Goal: Task Accomplishment & Management: Manage account settings

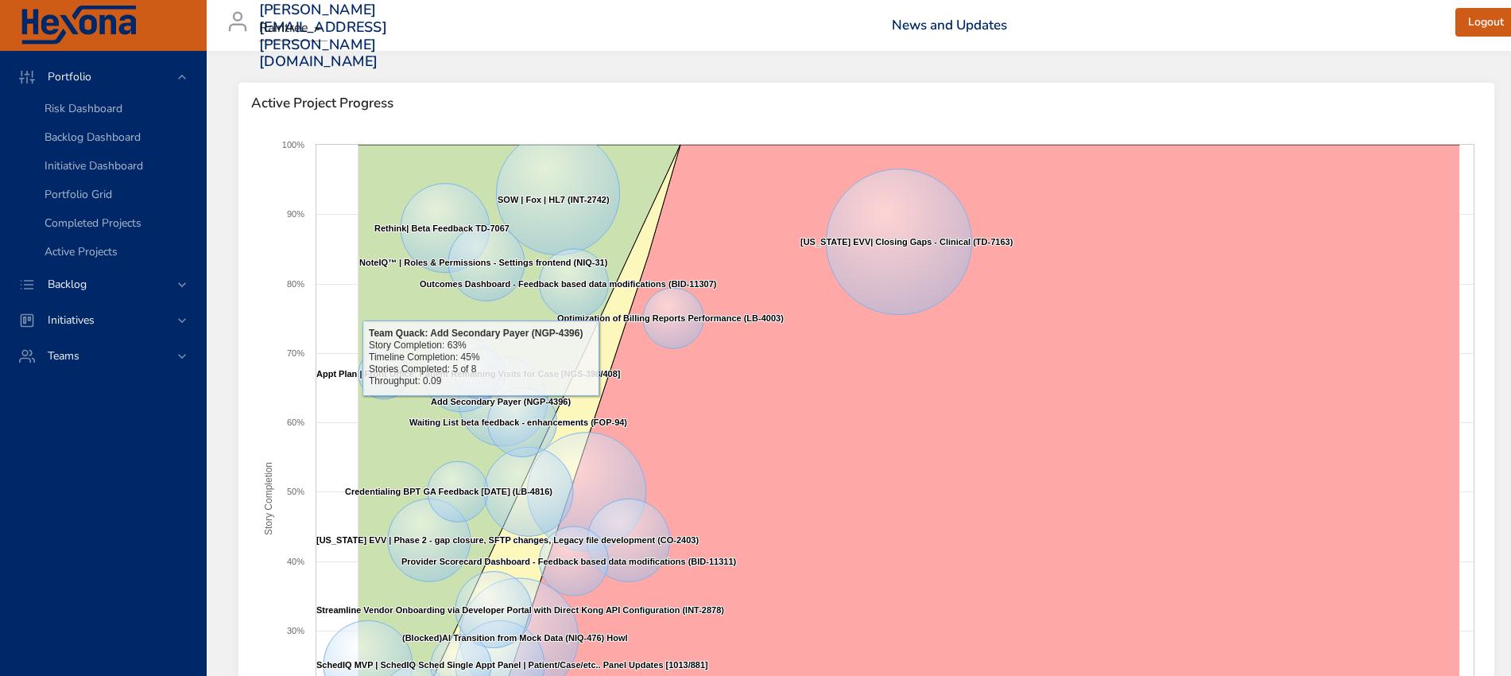
drag, startPoint x: 180, startPoint y: 282, endPoint x: 177, endPoint y: 274, distance: 8.6
click at [180, 281] on icon at bounding box center [182, 285] width 16 height 16
click at [110, 141] on span "Backlog Details" at bounding box center [83, 144] width 76 height 15
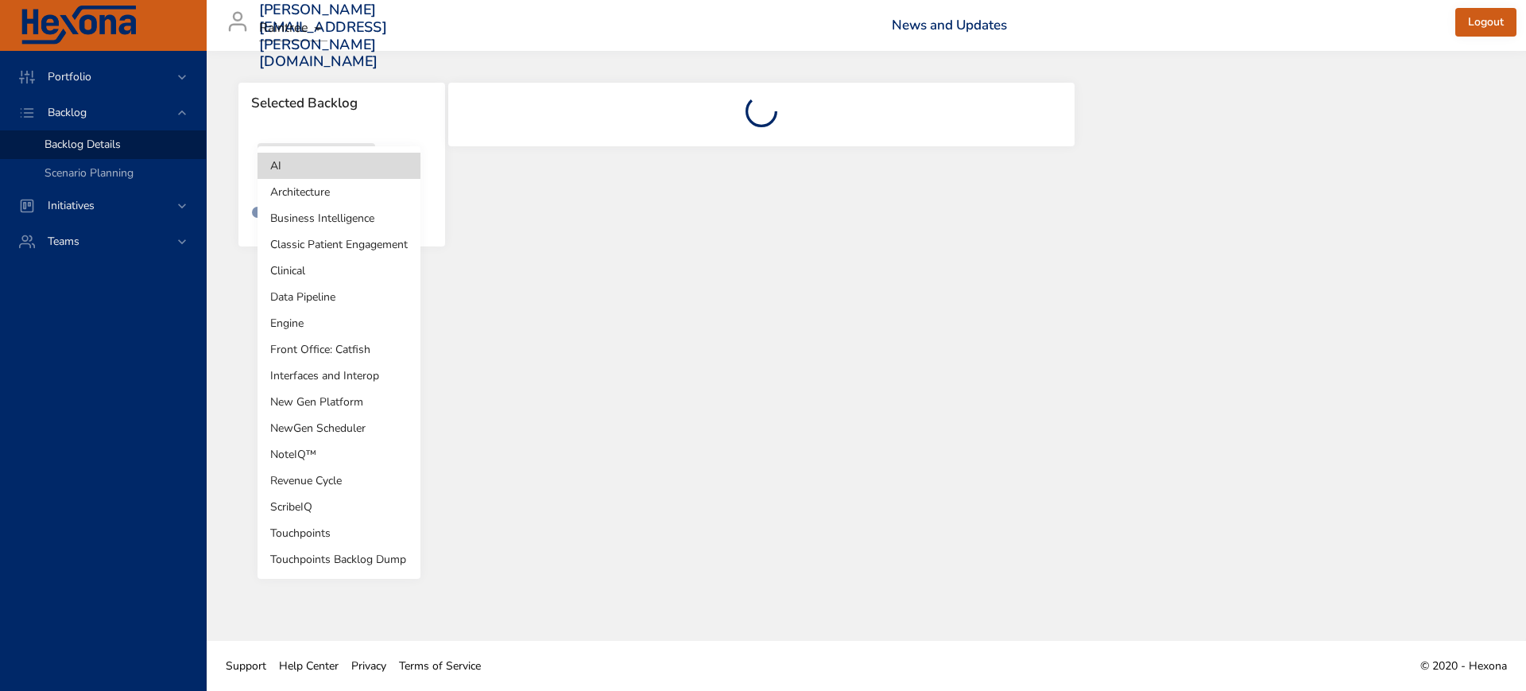
click at [355, 169] on body "Portfolio Backlog Backlog Details Scenario Planning Initiatives Teams [PERSON_N…" at bounding box center [763, 345] width 1526 height 691
click at [332, 479] on li "Revenue Cycle" at bounding box center [339, 480] width 163 height 26
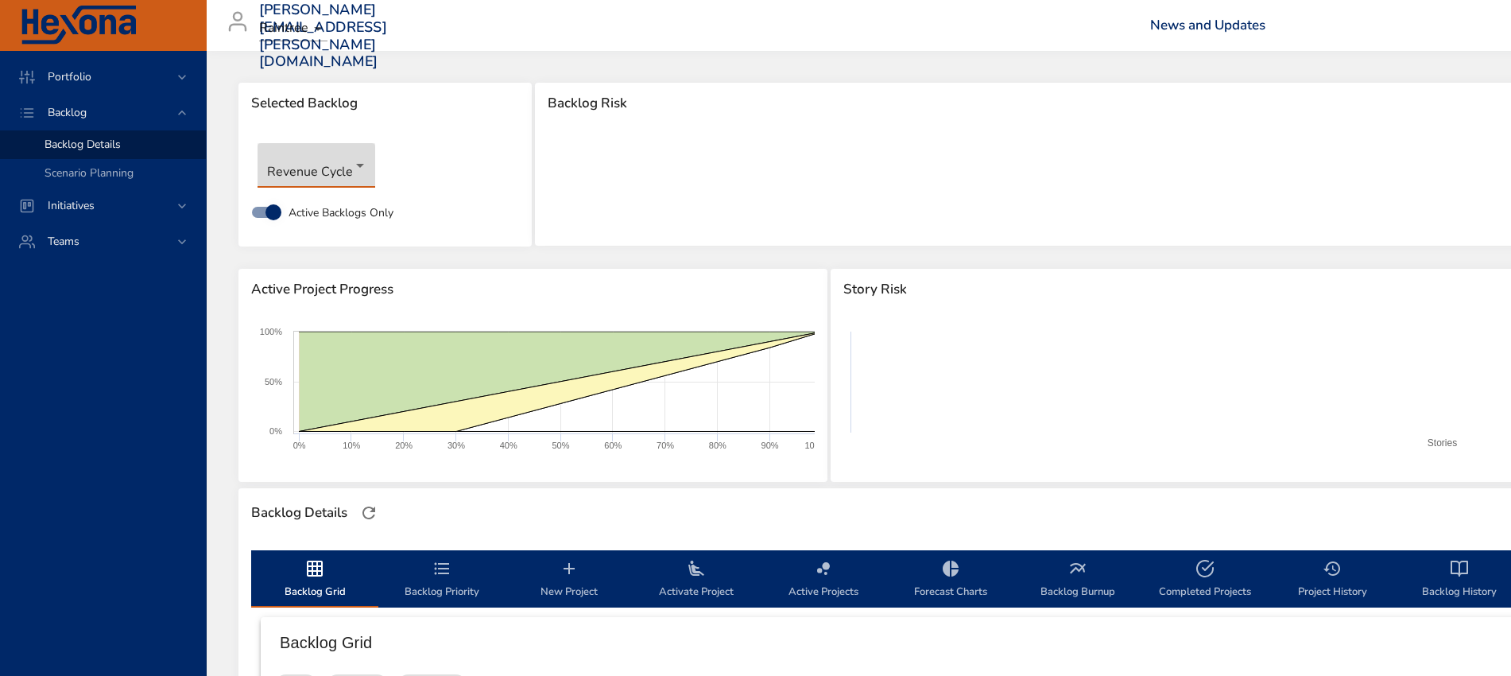
type input "*"
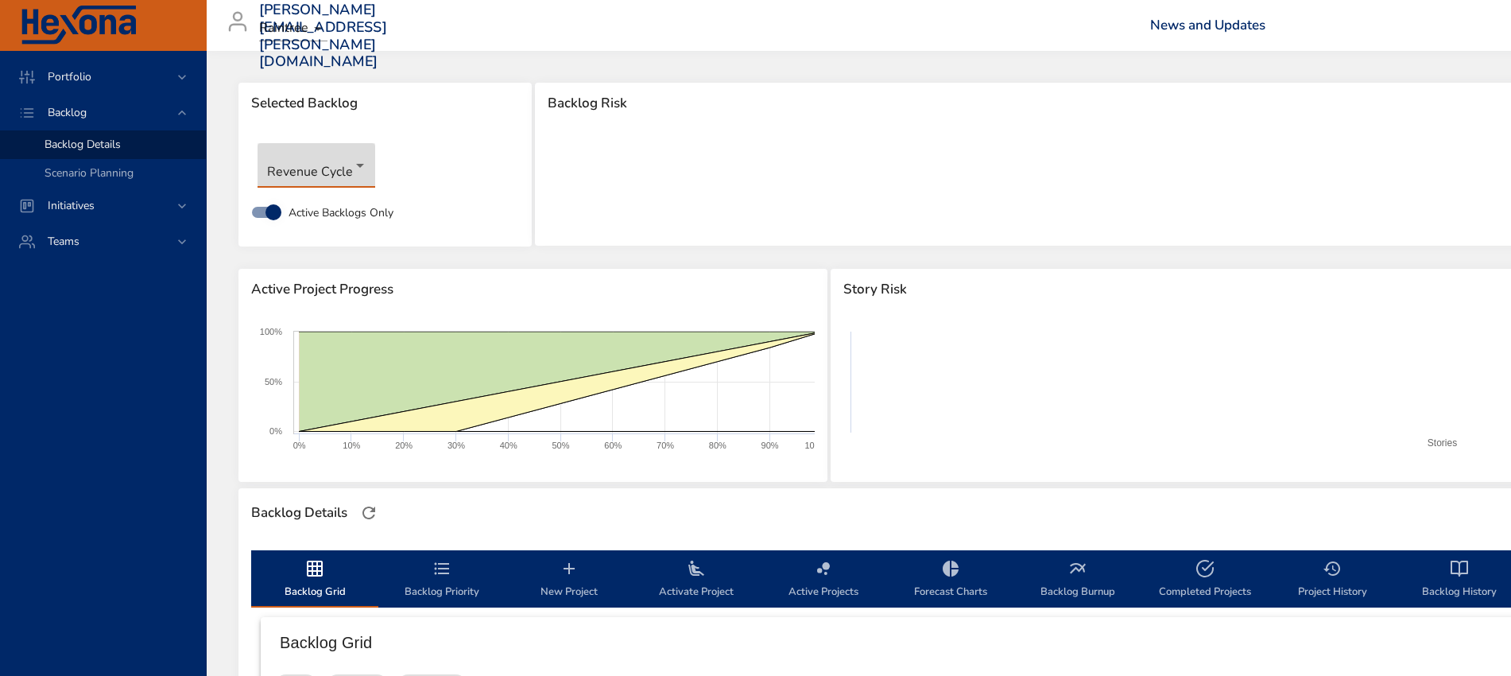
type input "*"
type input "**"
type input "*"
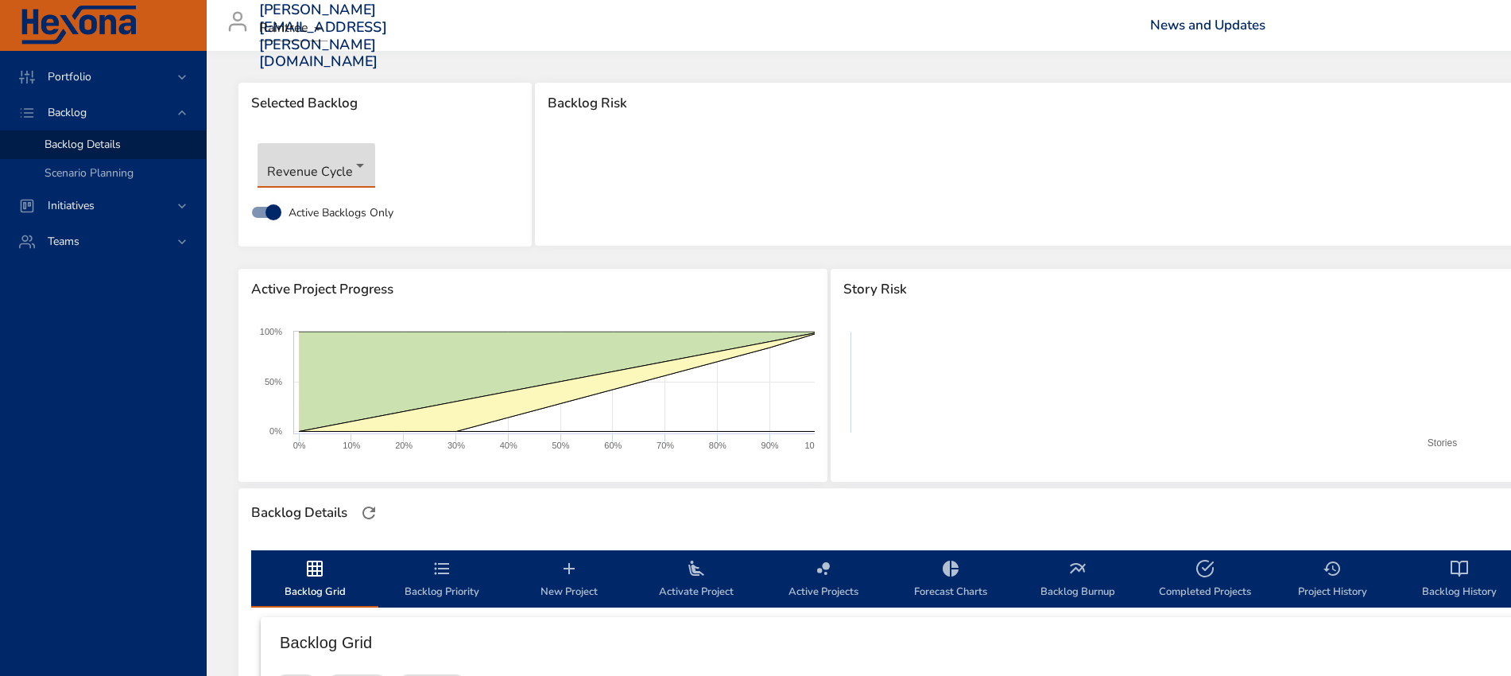
type input "*"
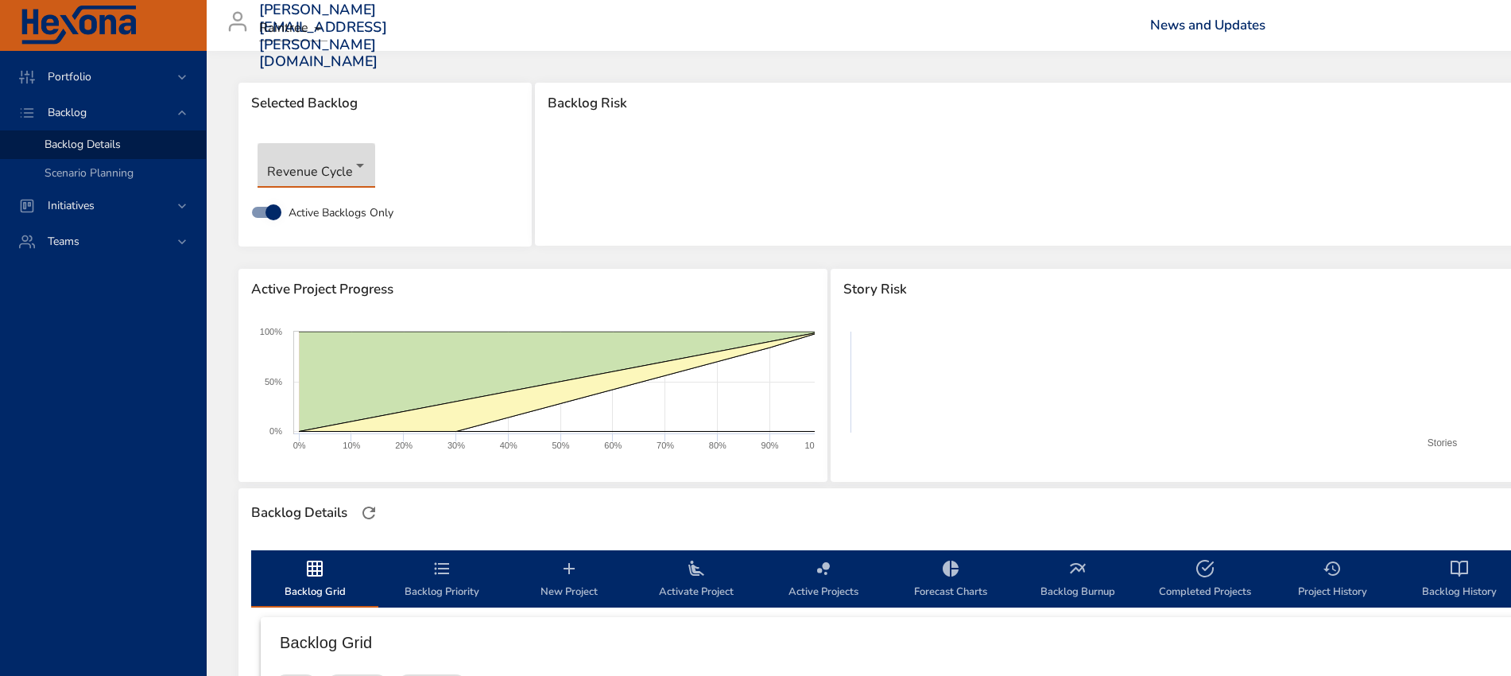
type input "*"
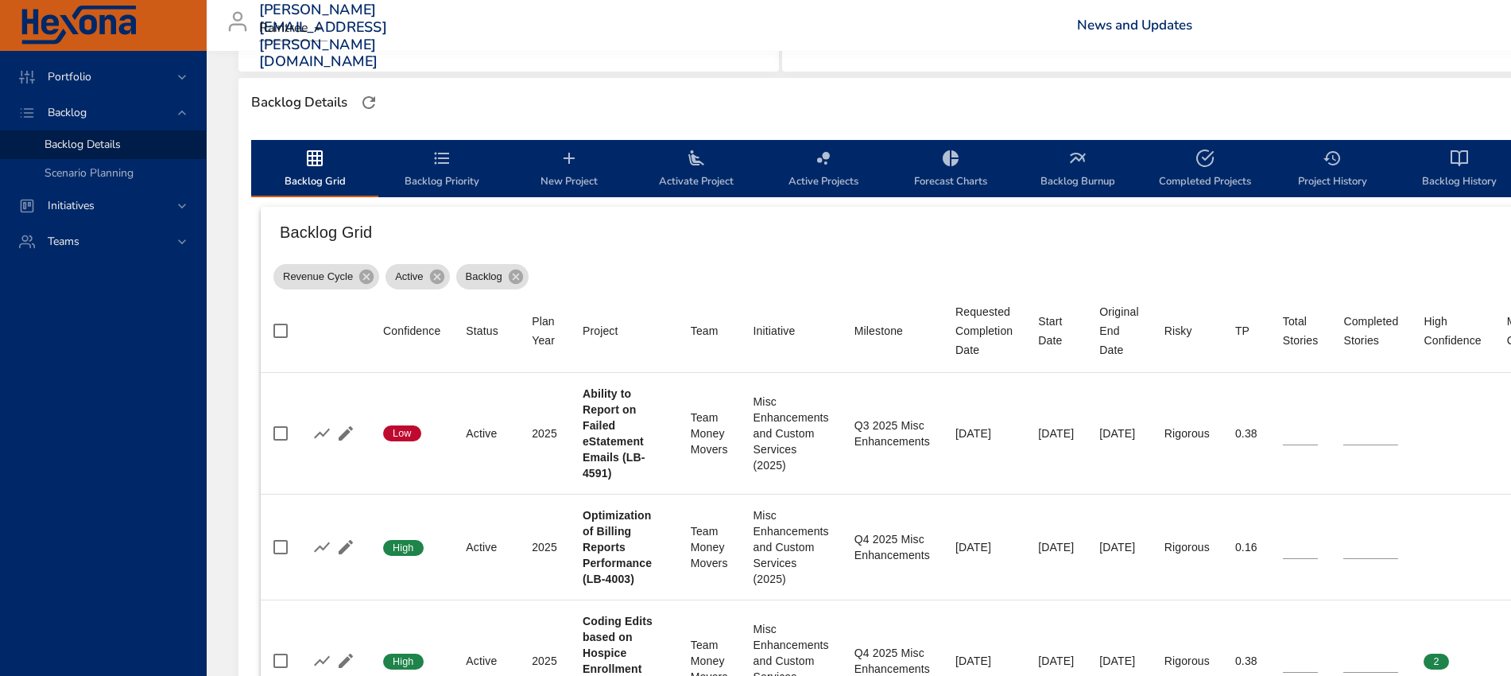
scroll to position [298, 0]
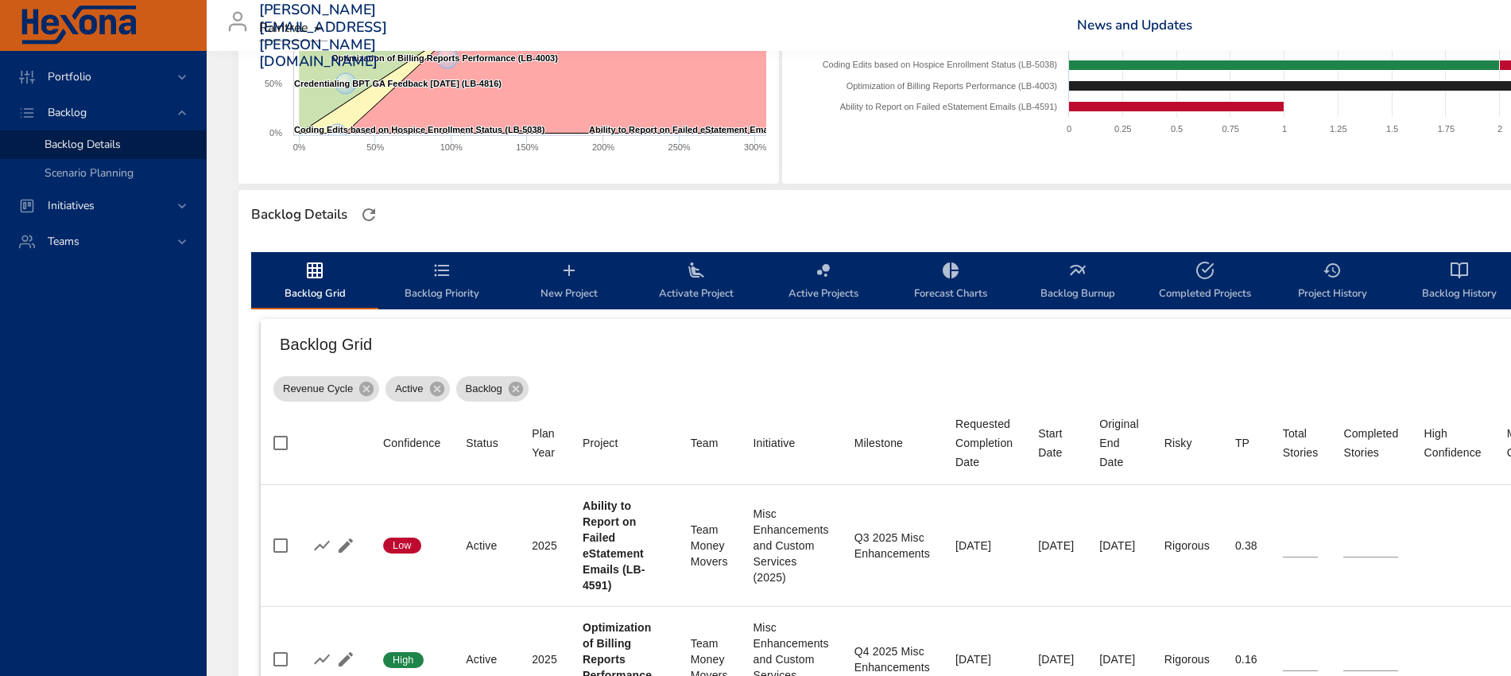
click at [442, 269] on icon "backlog-tab" at bounding box center [442, 270] width 15 height 12
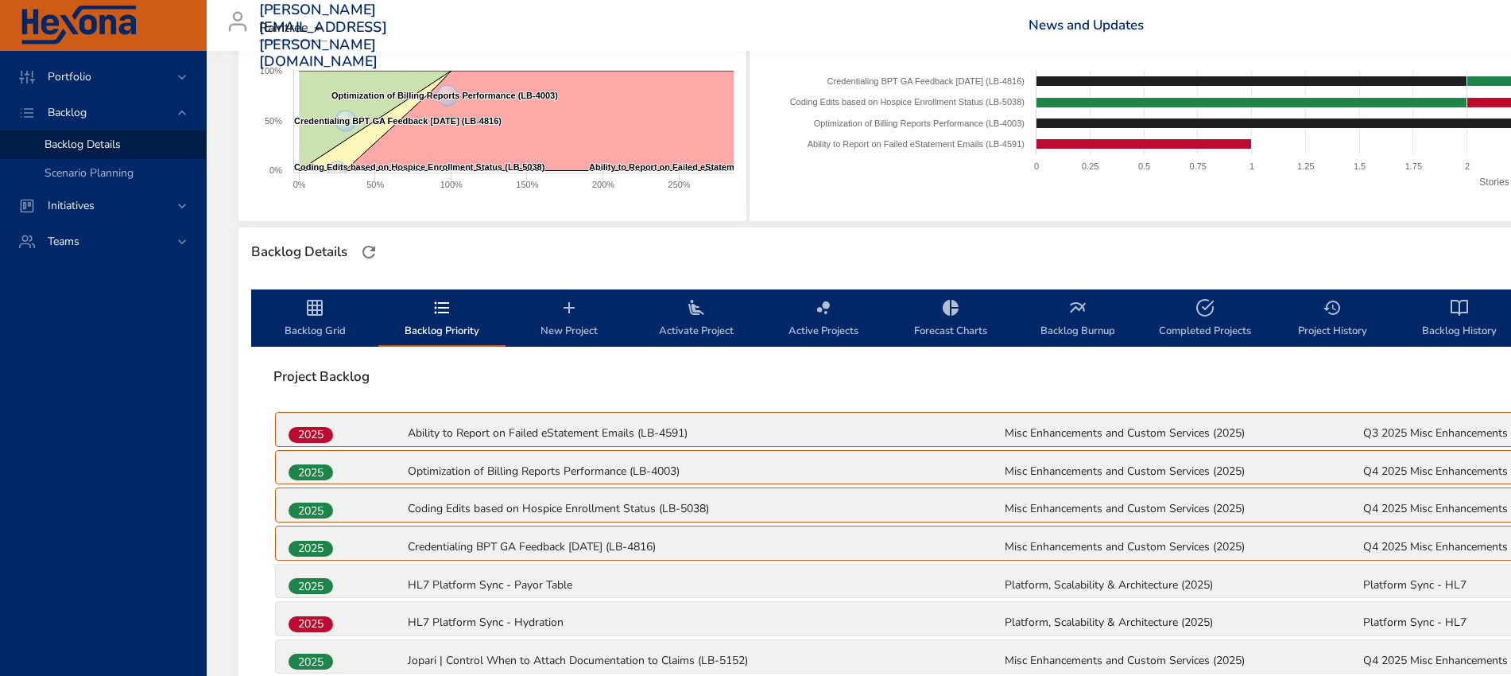
scroll to position [397, 0]
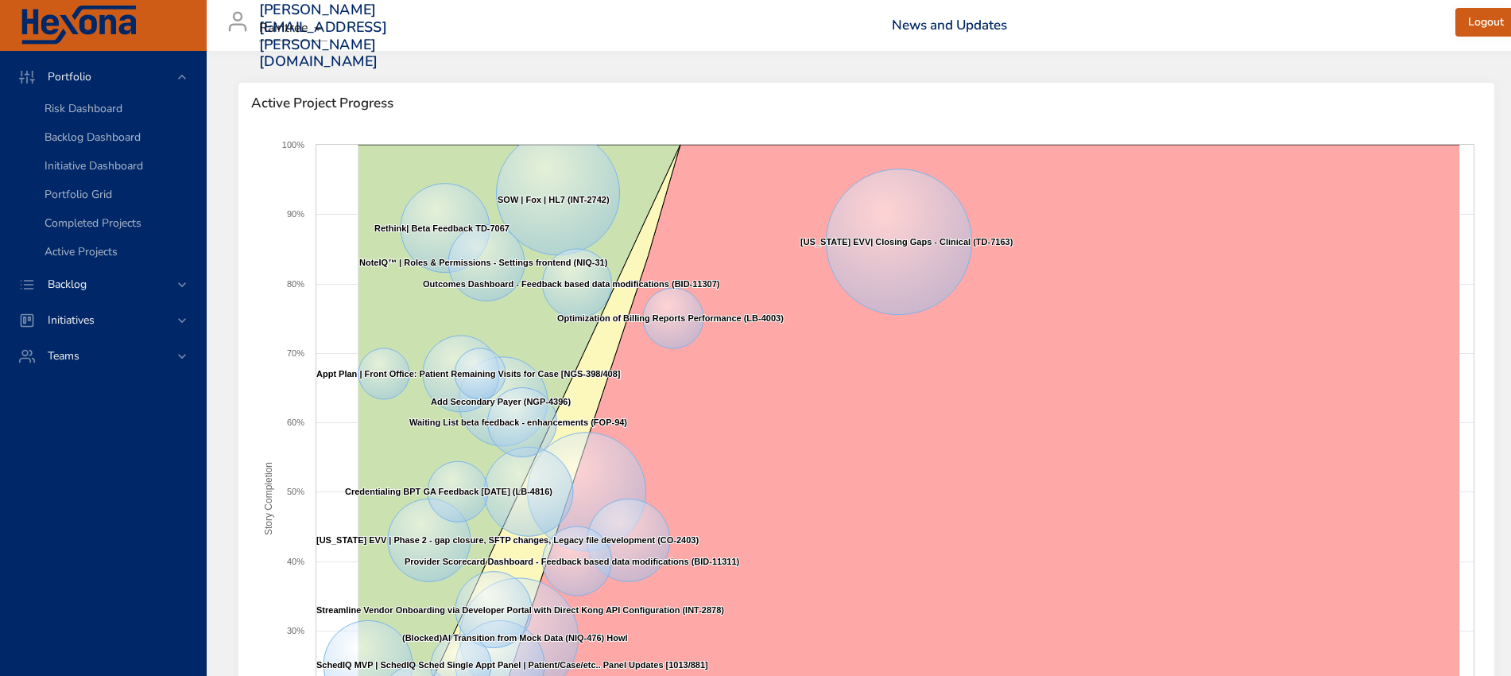
click at [172, 285] on div "Backlog" at bounding box center [104, 284] width 139 height 17
click at [87, 143] on span "Backlog Details" at bounding box center [83, 144] width 76 height 15
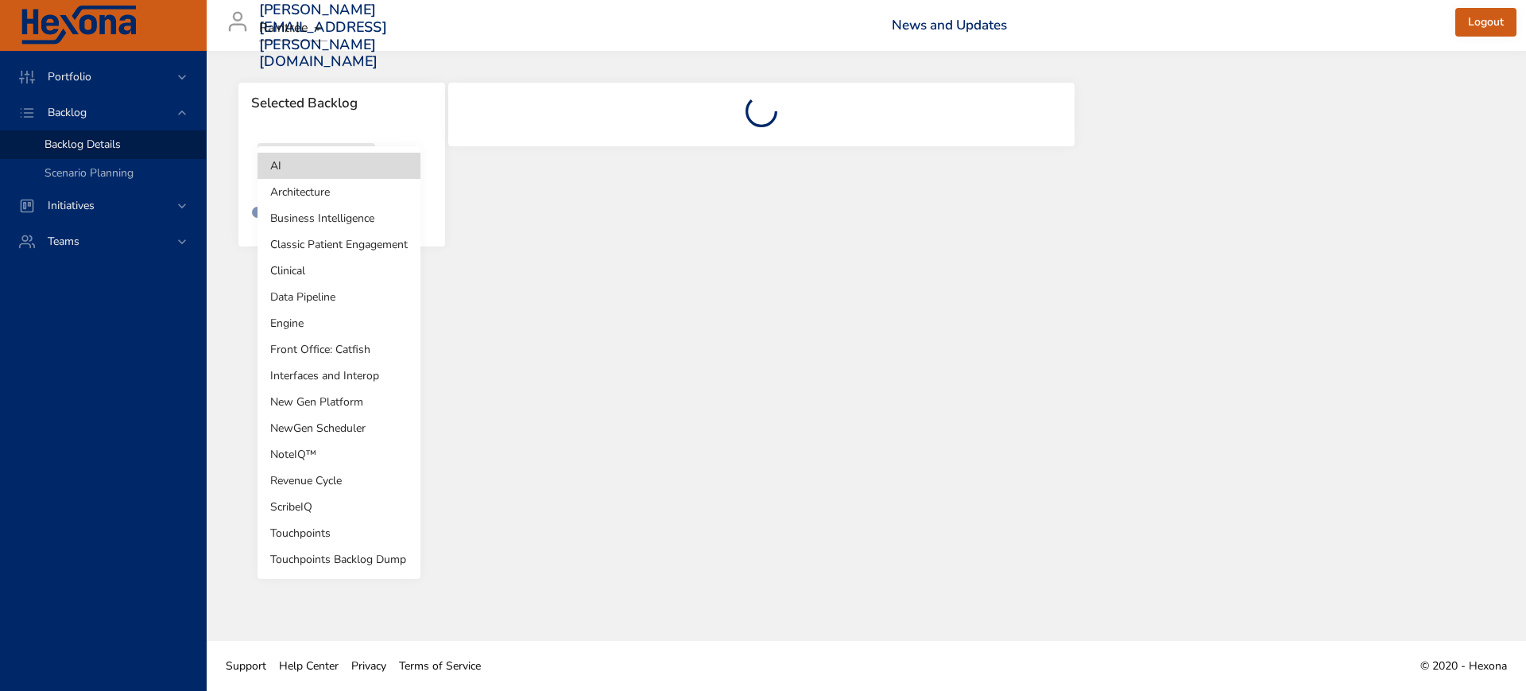
click at [355, 172] on body "Portfolio Backlog Backlog Details Scenario Planning Initiatives Teams [PERSON_N…" at bounding box center [763, 345] width 1526 height 691
click at [316, 479] on li "Revenue Cycle" at bounding box center [339, 480] width 163 height 26
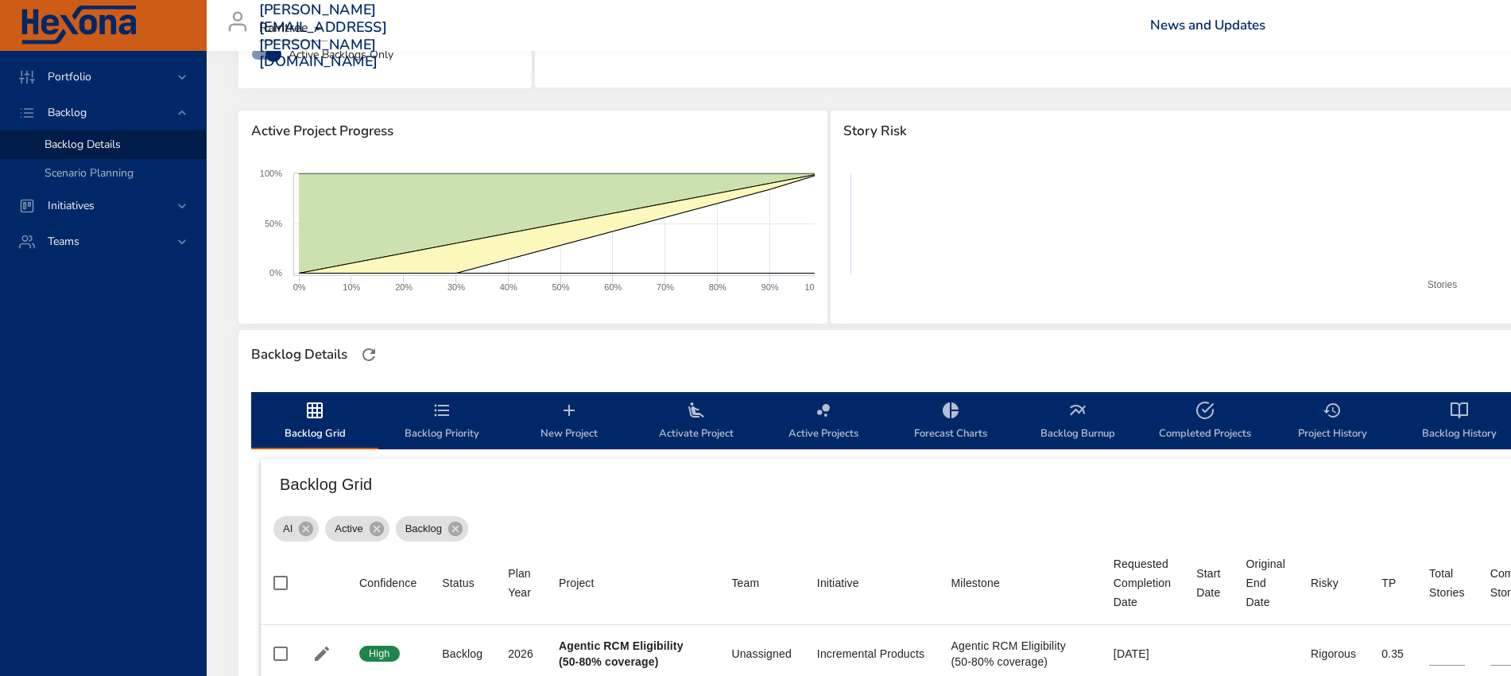
scroll to position [397, 0]
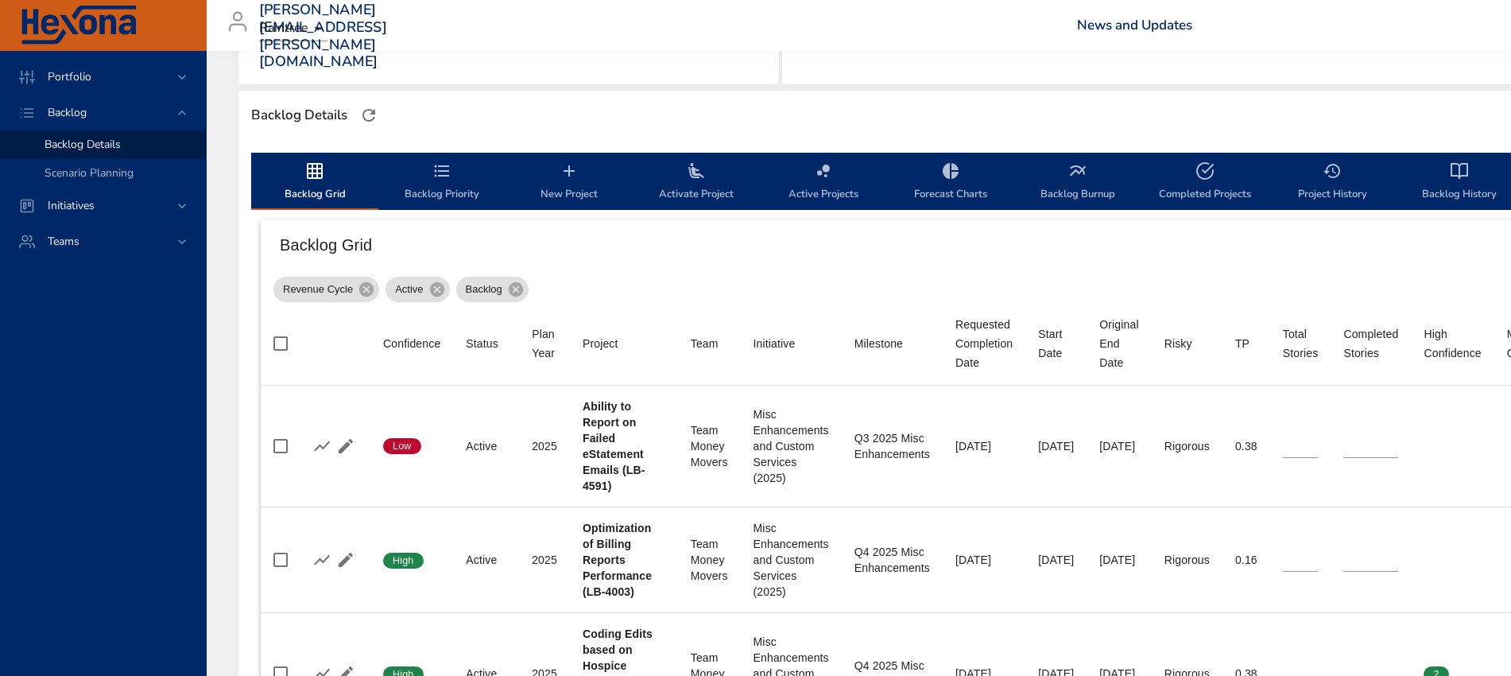
click at [576, 188] on span "New Project" at bounding box center [569, 182] width 108 height 42
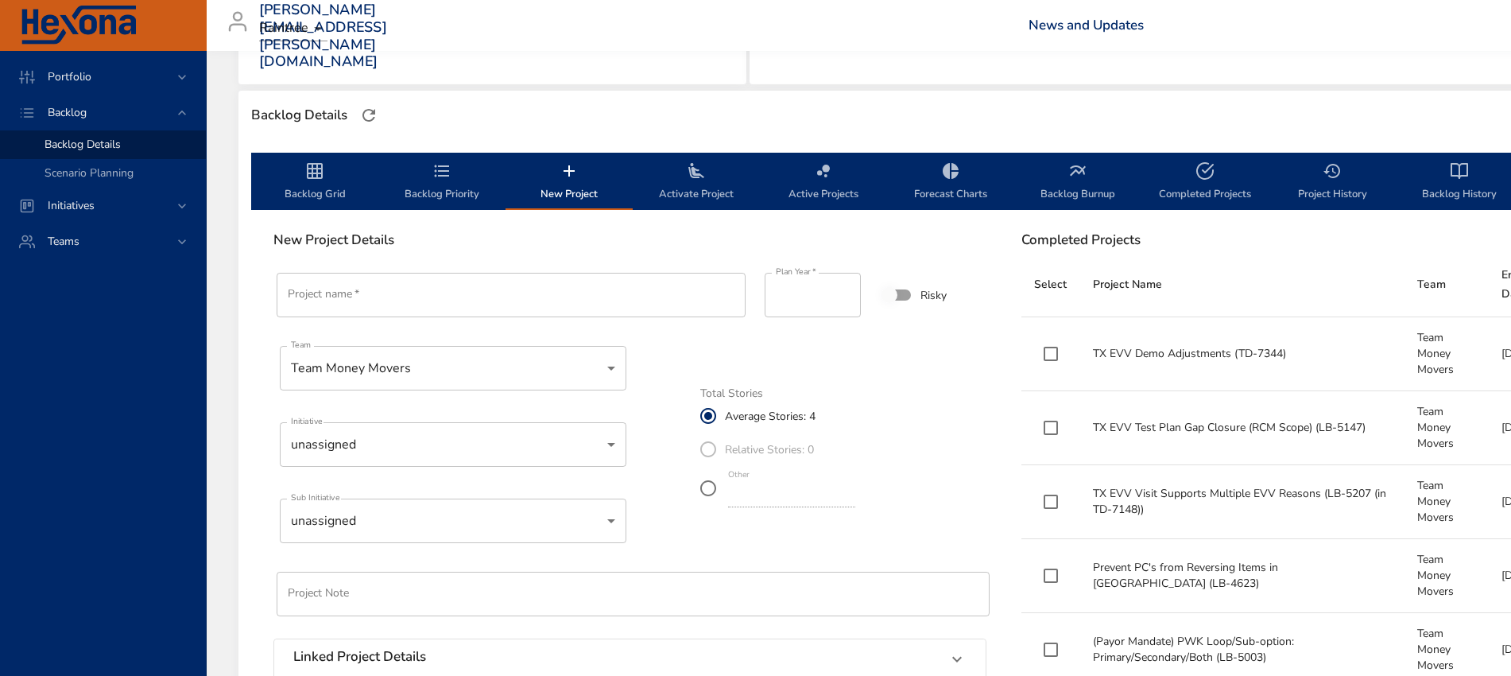
click at [444, 305] on input "Project name   *" at bounding box center [511, 295] width 469 height 45
click at [498, 297] on input "**********" at bounding box center [511, 295] width 469 height 45
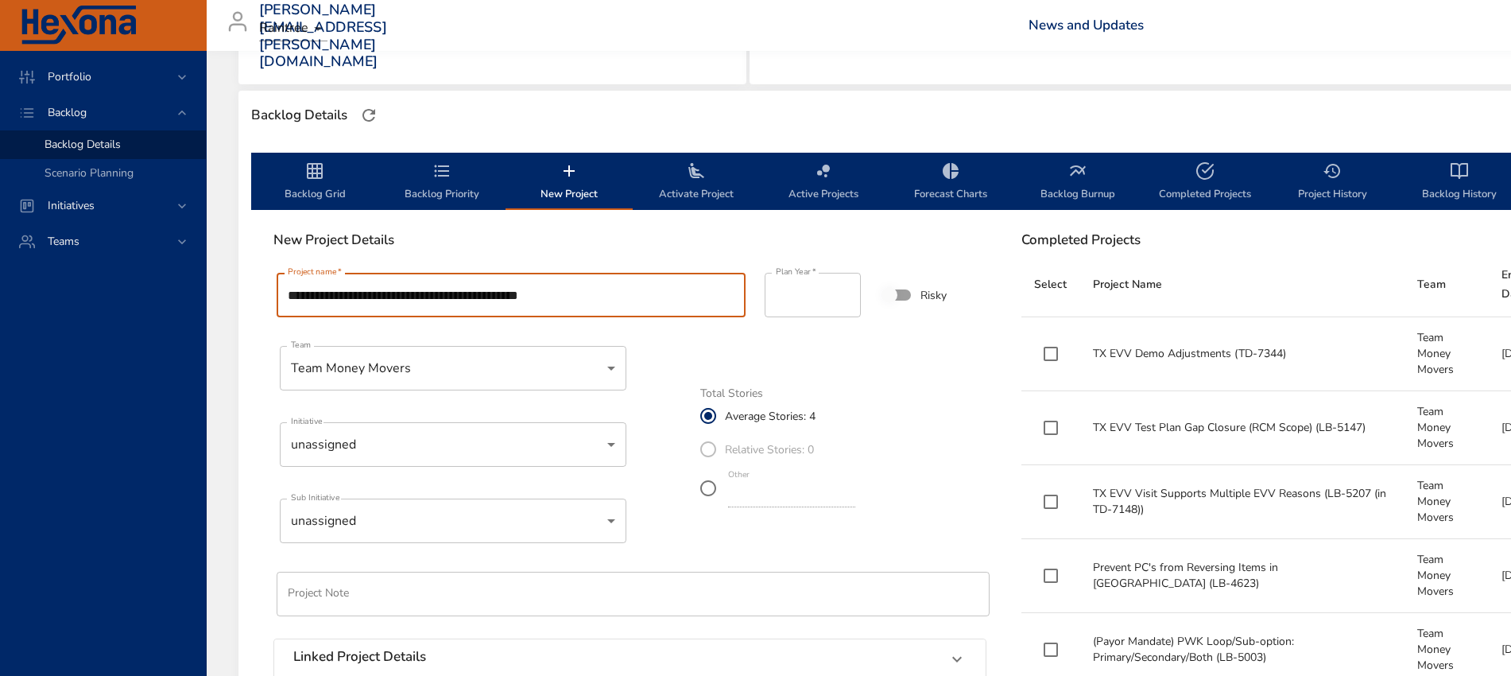
type input "**********"
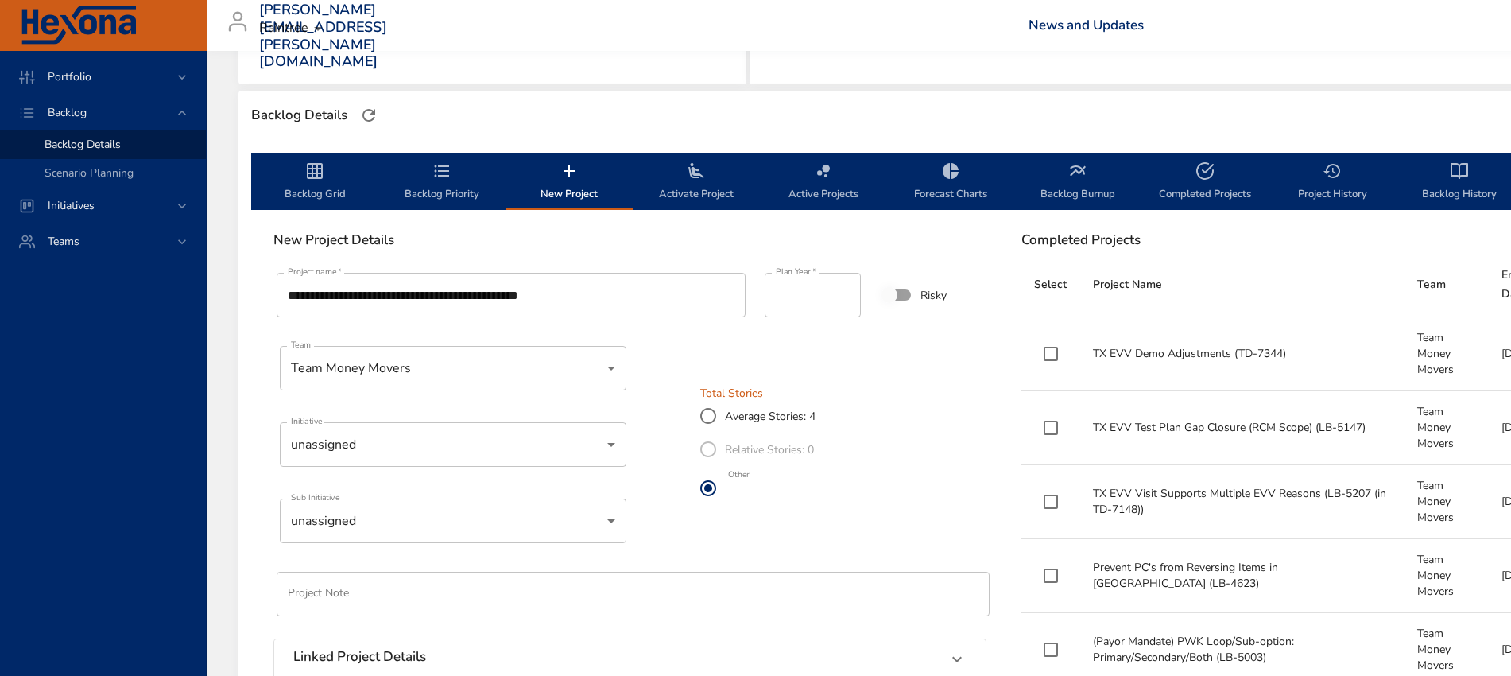
click at [855, 498] on input "*" at bounding box center [791, 494] width 127 height 25
type input "*"
click at [855, 490] on input "*" at bounding box center [791, 494] width 127 height 25
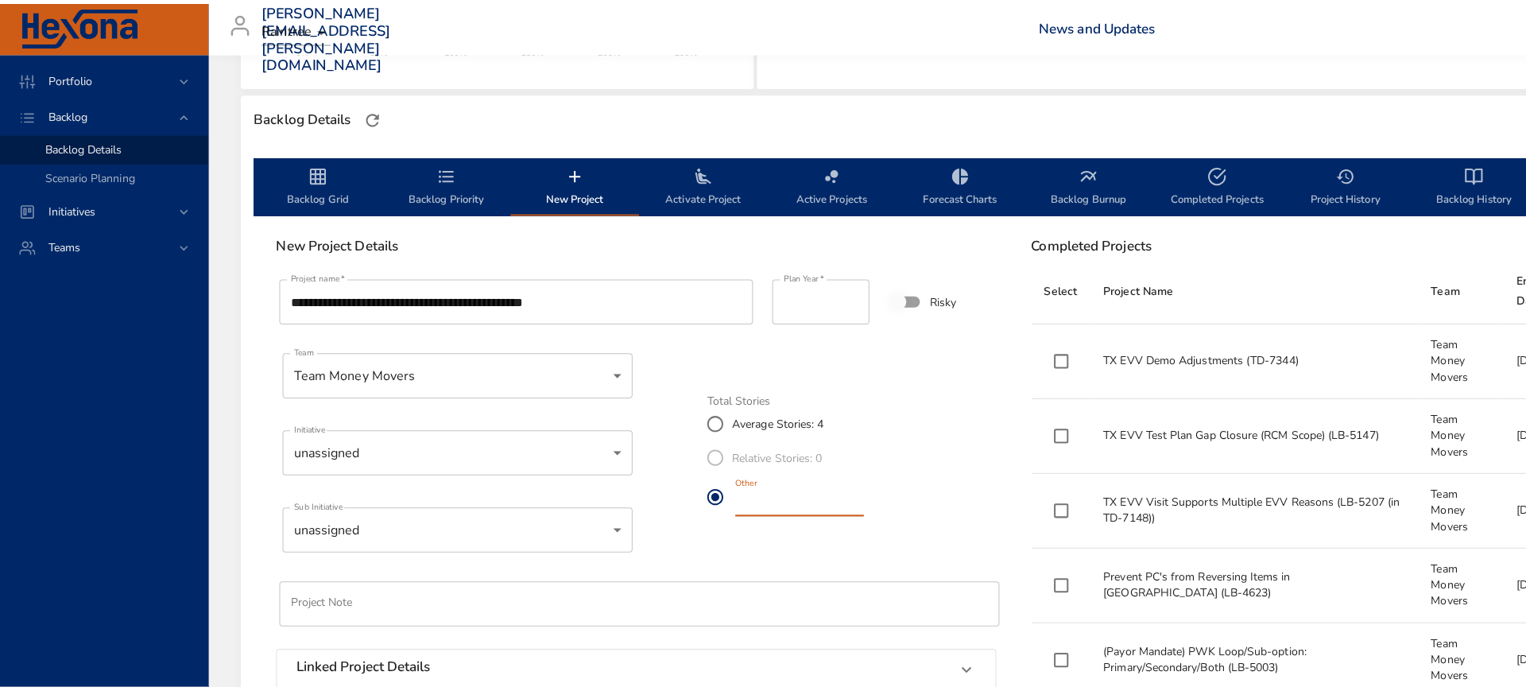
scroll to position [497, 0]
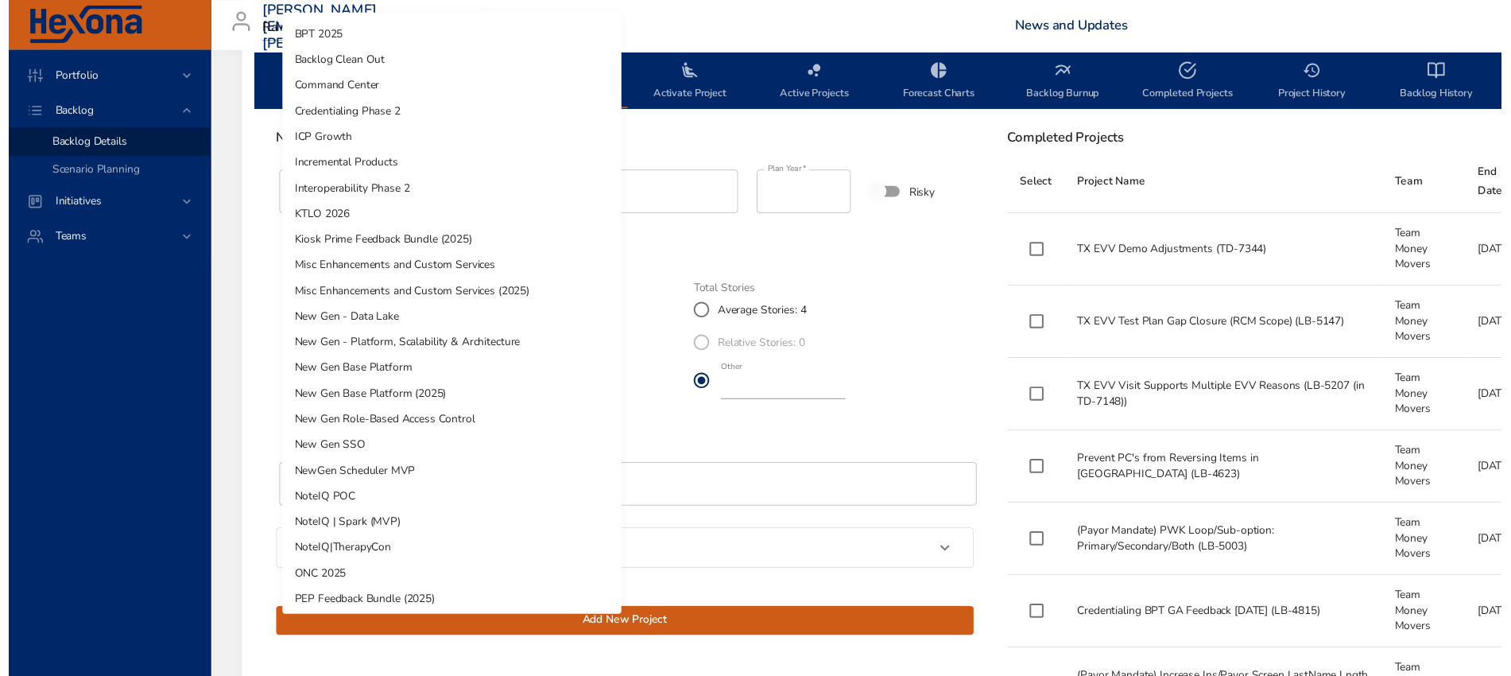
scroll to position [0, 0]
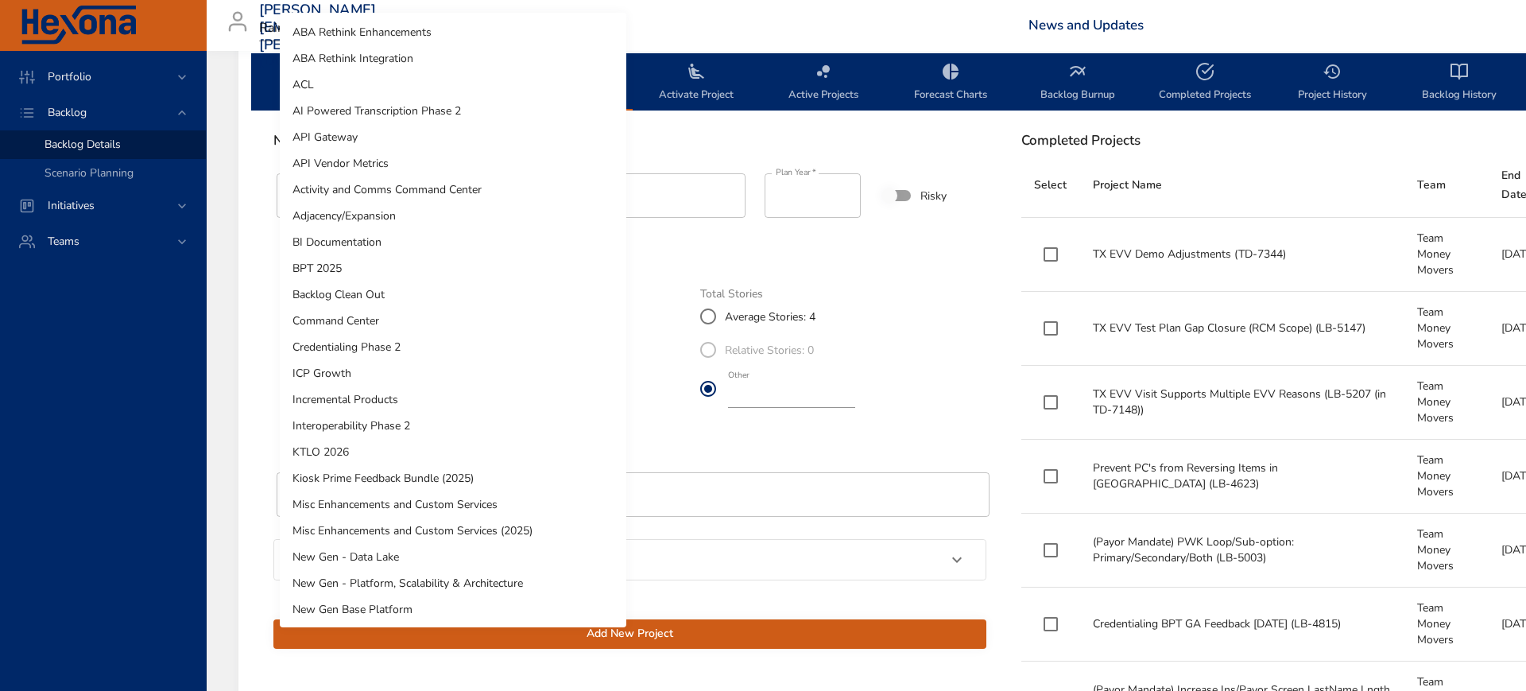
click at [432, 527] on li "Misc Enhancements and Custom Services (2025)" at bounding box center [453, 530] width 347 height 26
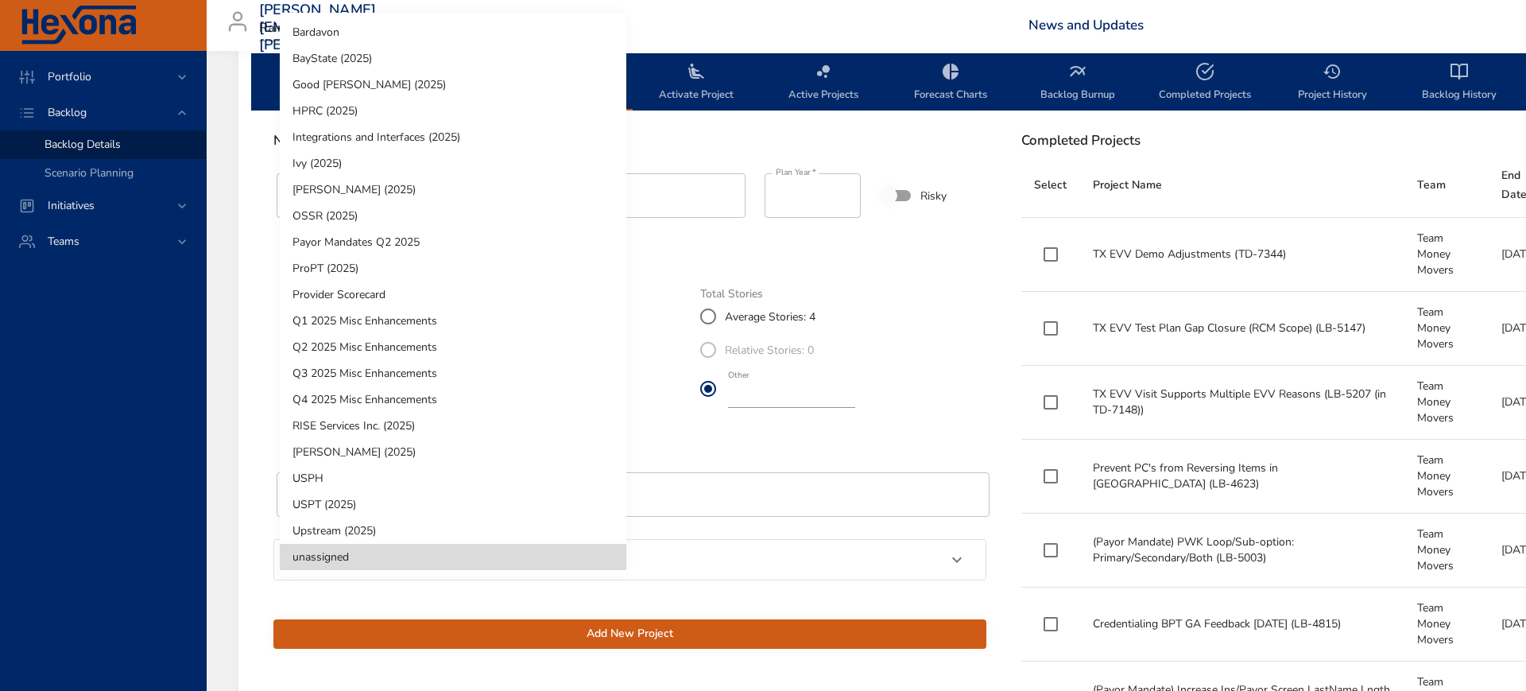
click at [409, 403] on li "Q4 2025 Misc Enhancements" at bounding box center [453, 399] width 347 height 26
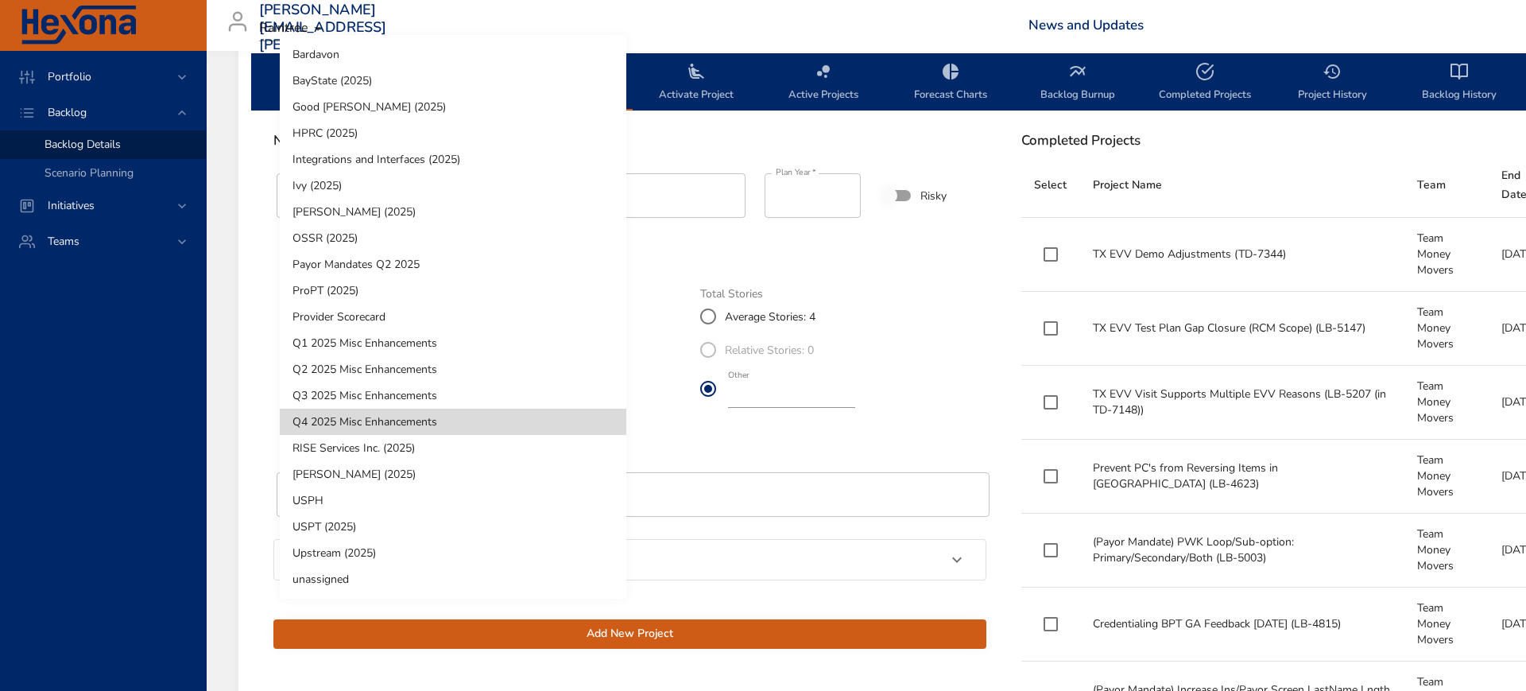
click at [399, 419] on li "Q4 2025 Misc Enhancements" at bounding box center [453, 422] width 347 height 26
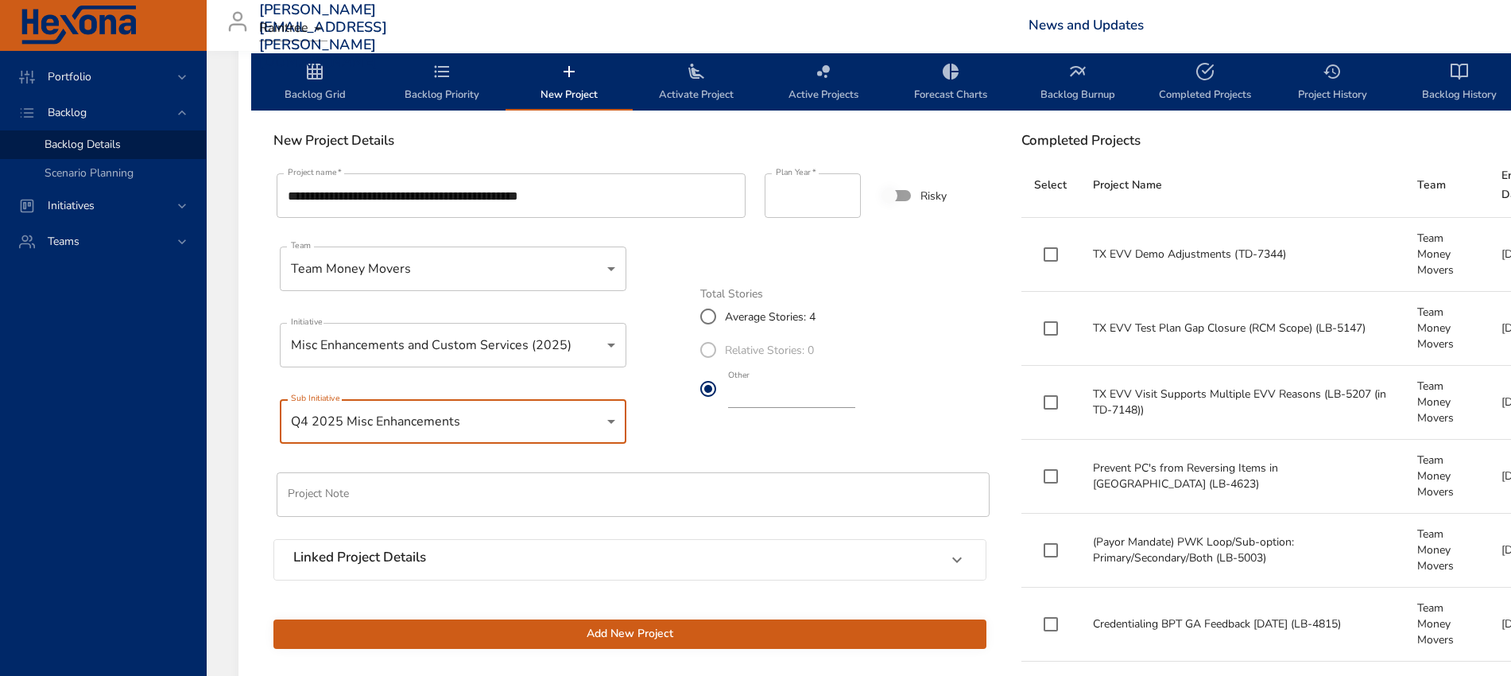
click at [630, 195] on input "**********" at bounding box center [511, 195] width 469 height 45
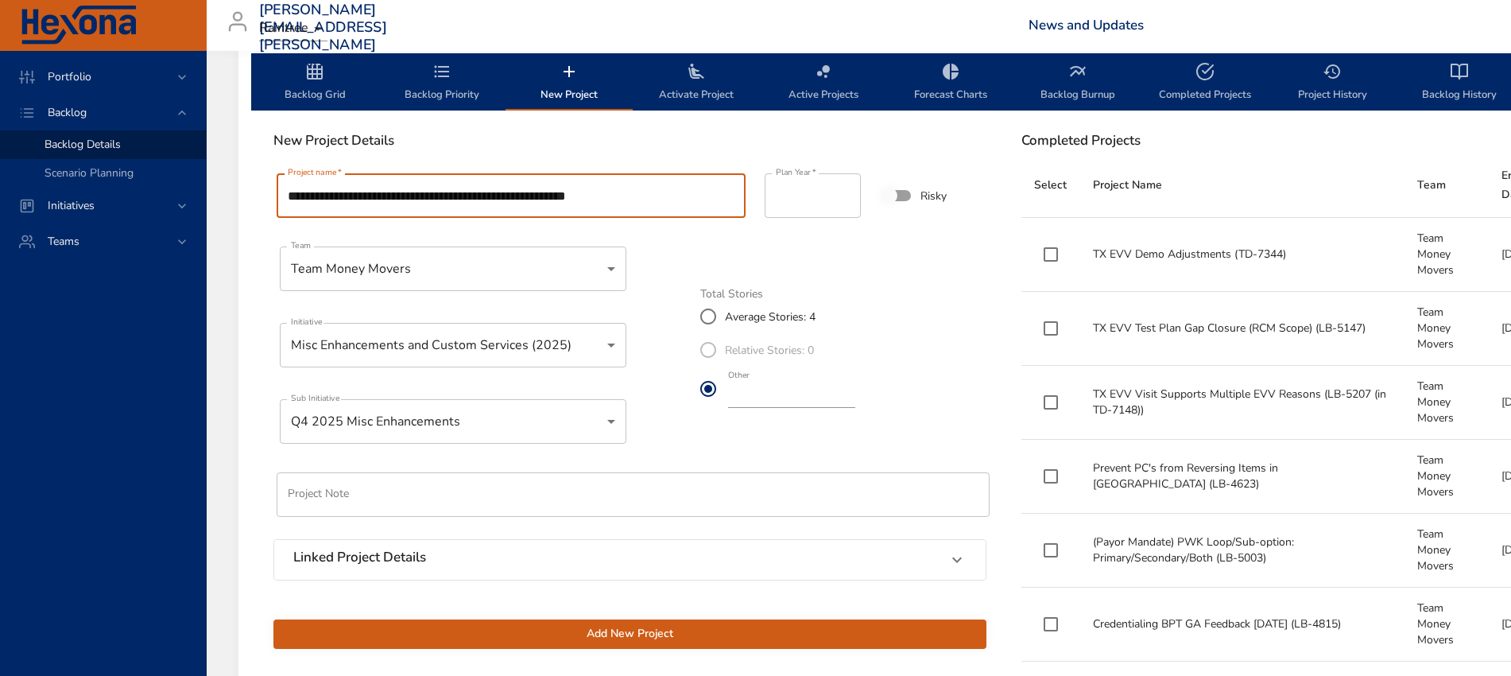
type input "**********"
click at [595, 633] on span "Add New Project" at bounding box center [630, 634] width 688 height 20
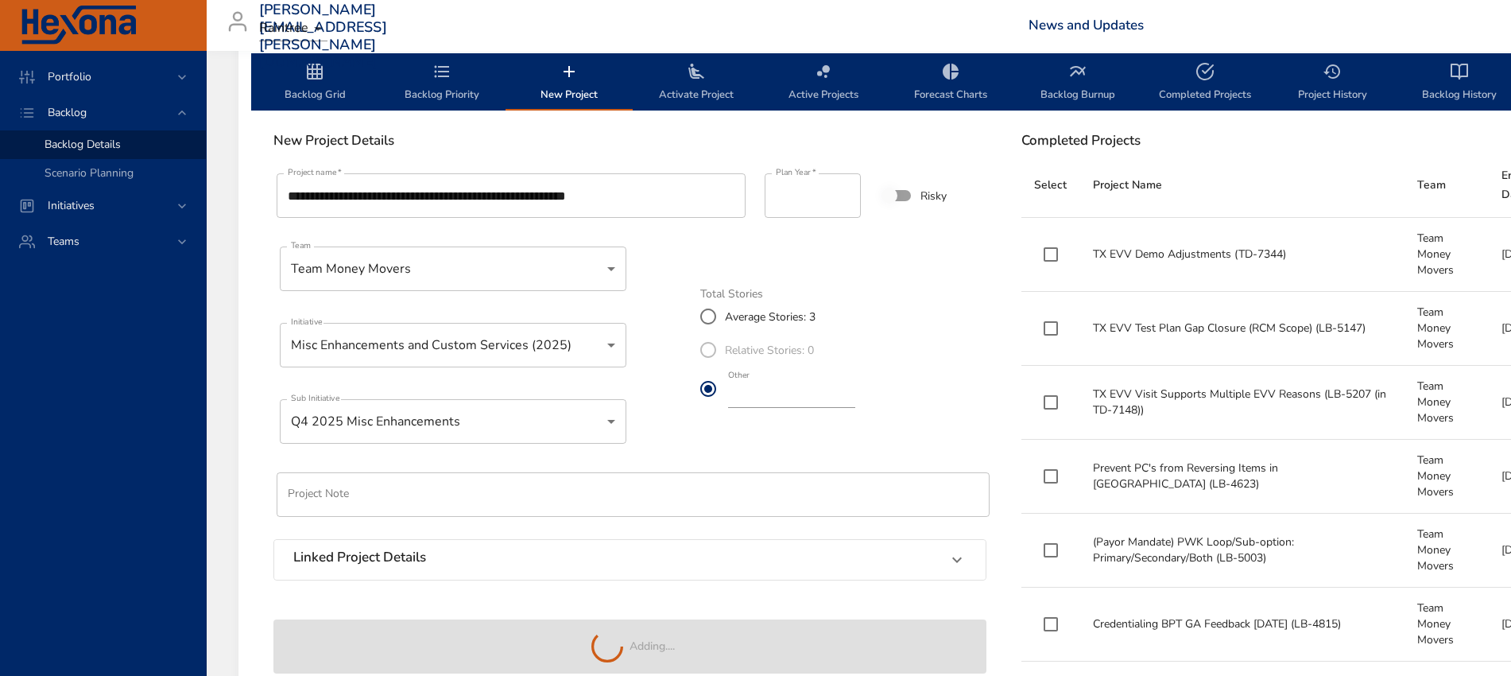
type input "*"
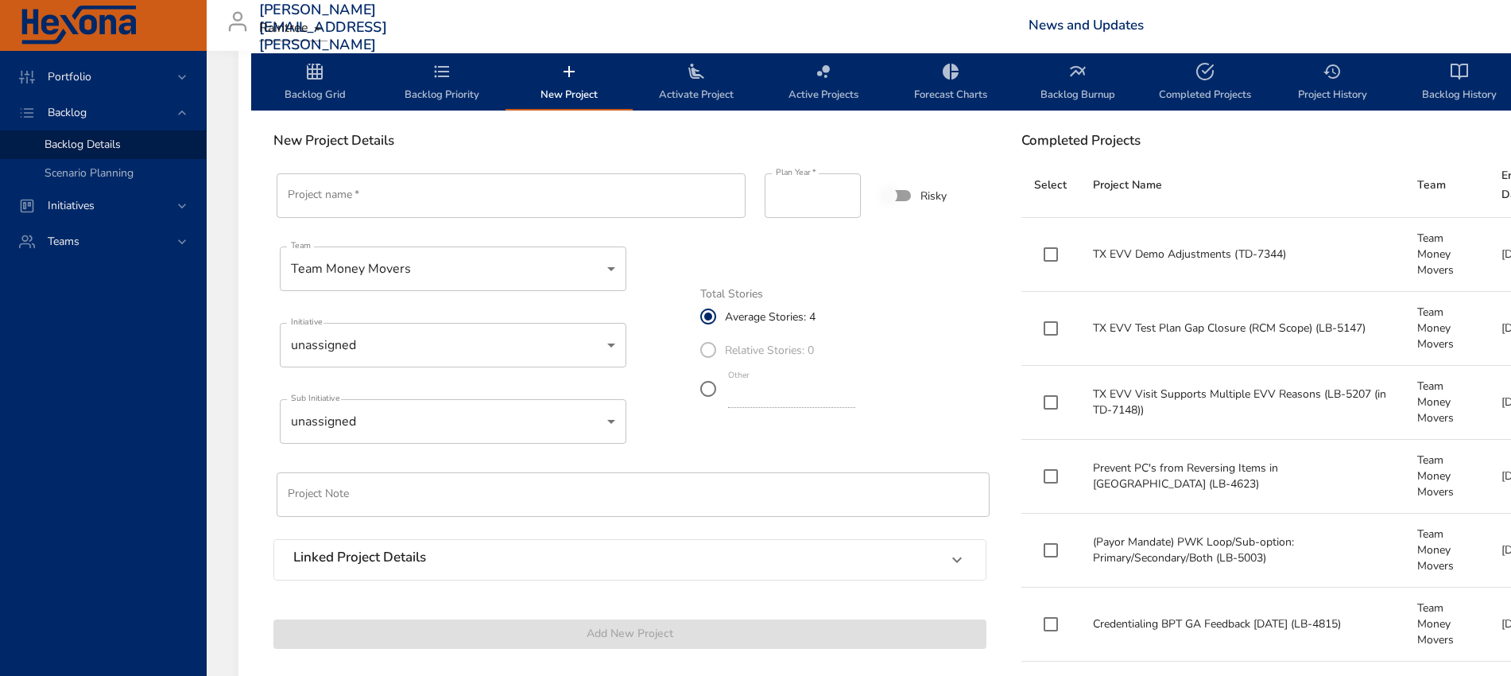
click at [306, 90] on span "Backlog Grid" at bounding box center [315, 83] width 108 height 42
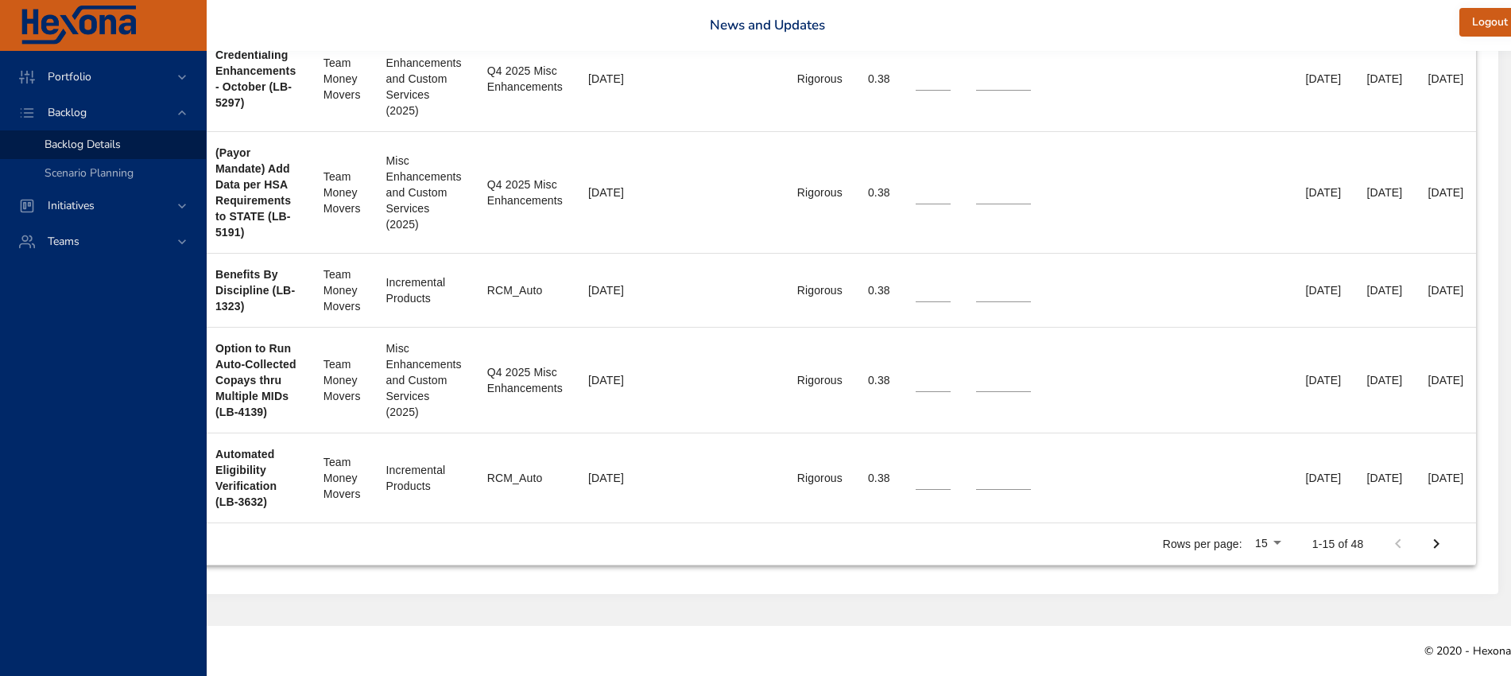
scroll to position [1831, 389]
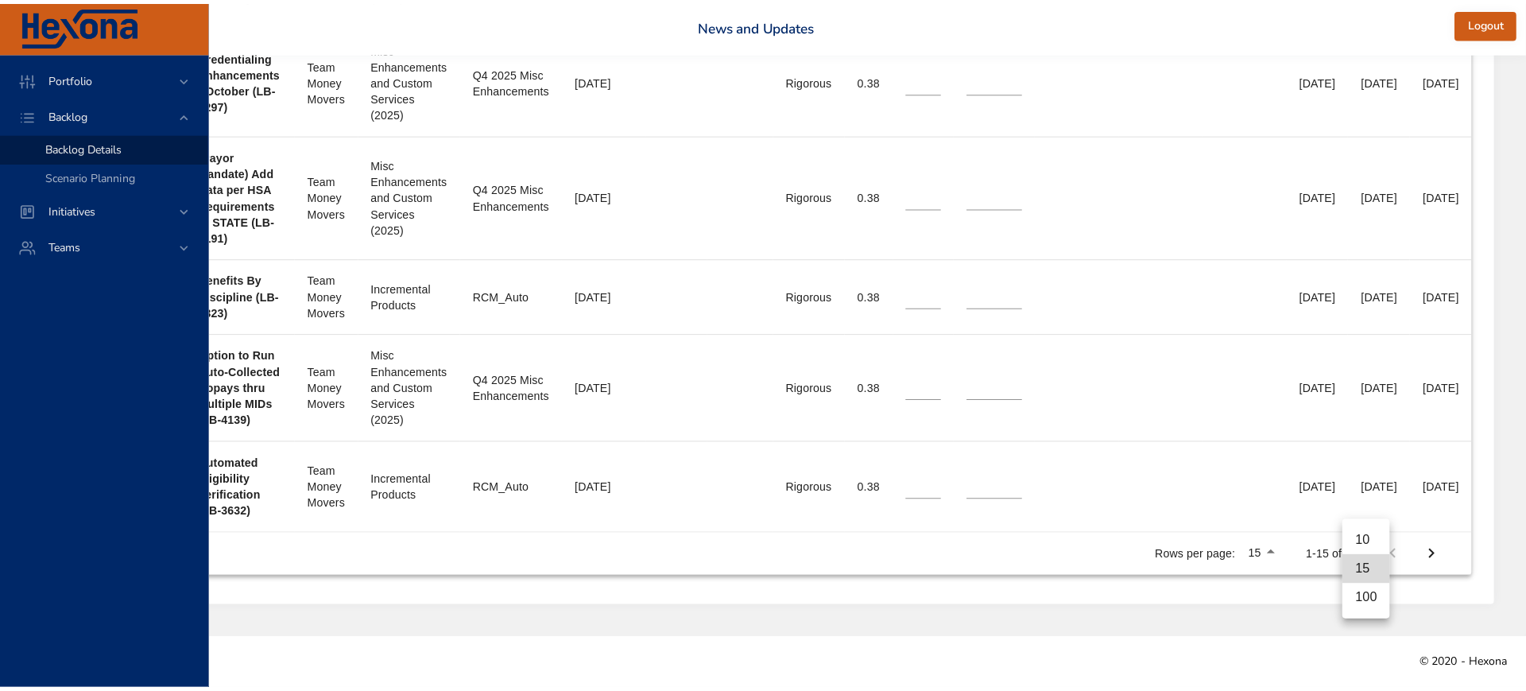
scroll to position [1815, 389]
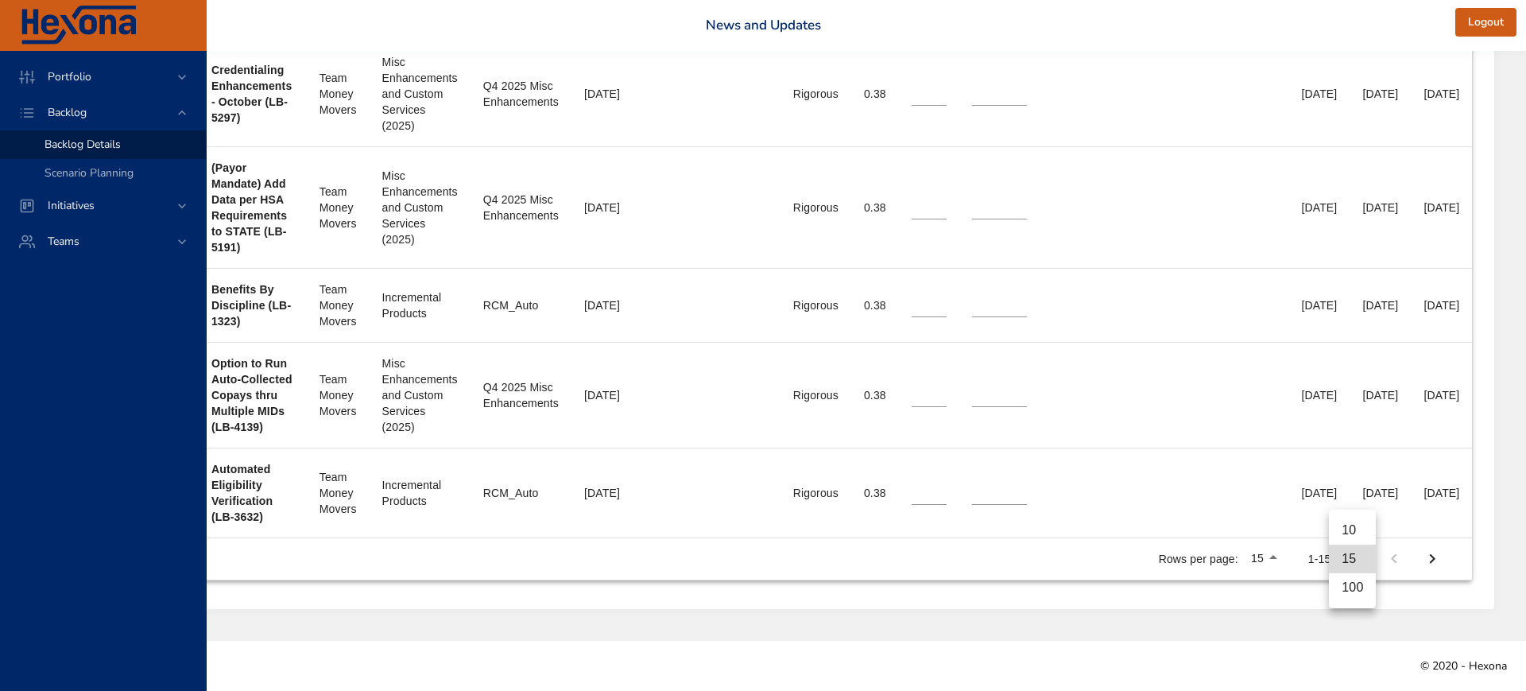
click at [1351, 591] on li "100" at bounding box center [1352, 587] width 47 height 29
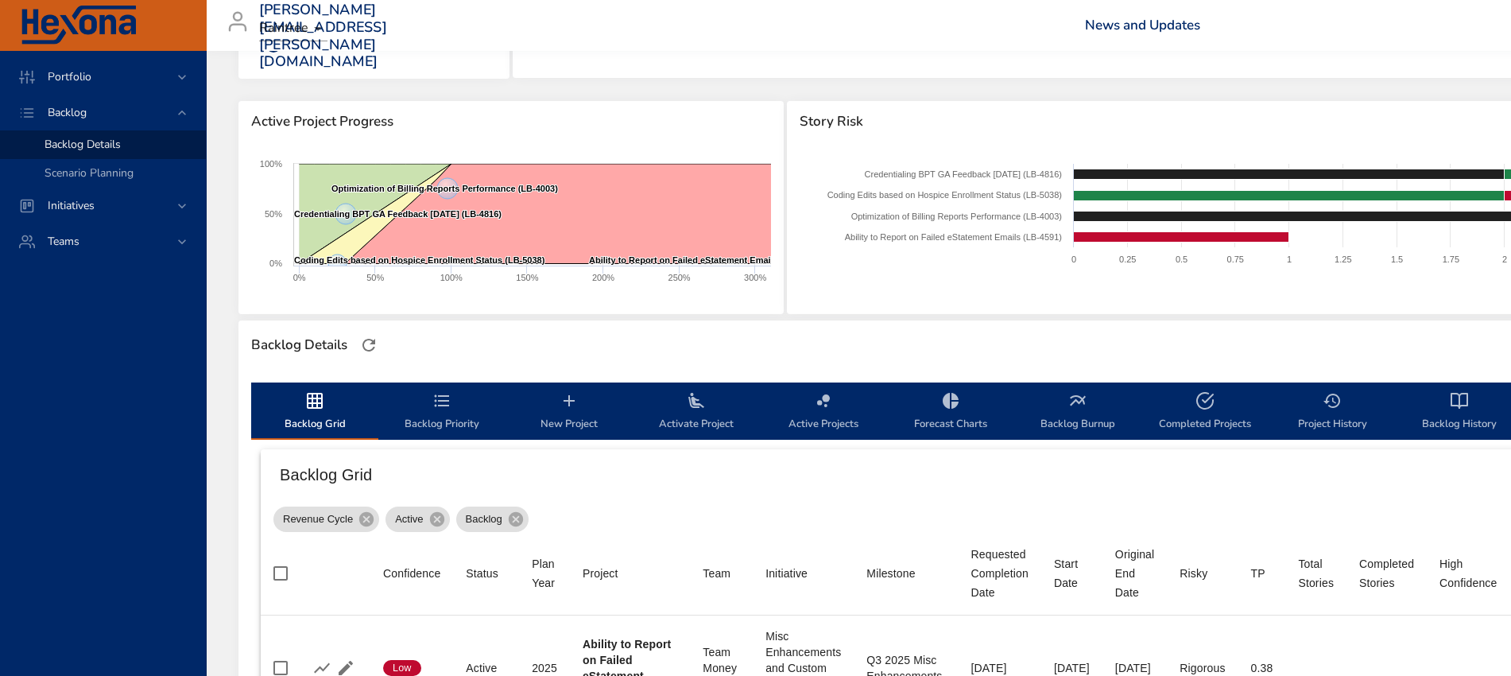
scroll to position [130, 0]
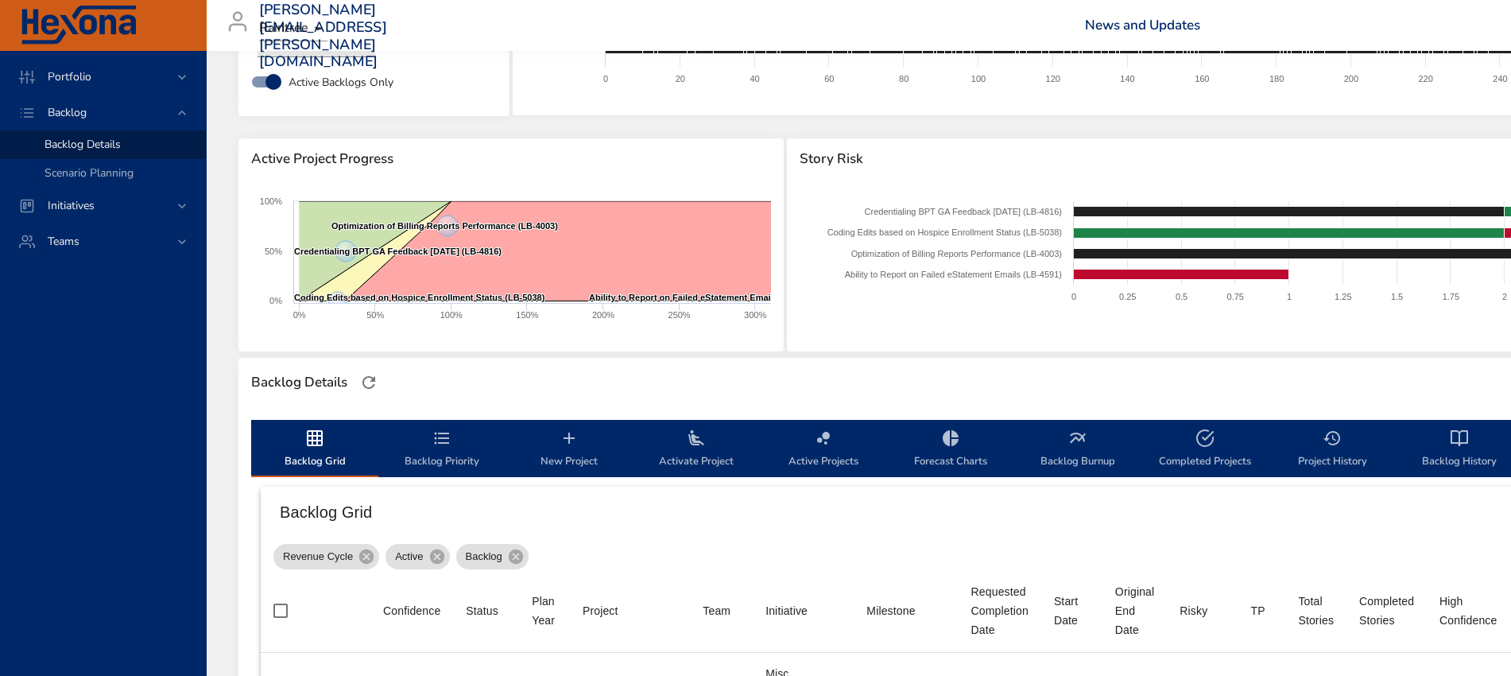
click at [428, 454] on span "Backlog Priority" at bounding box center [442, 449] width 108 height 42
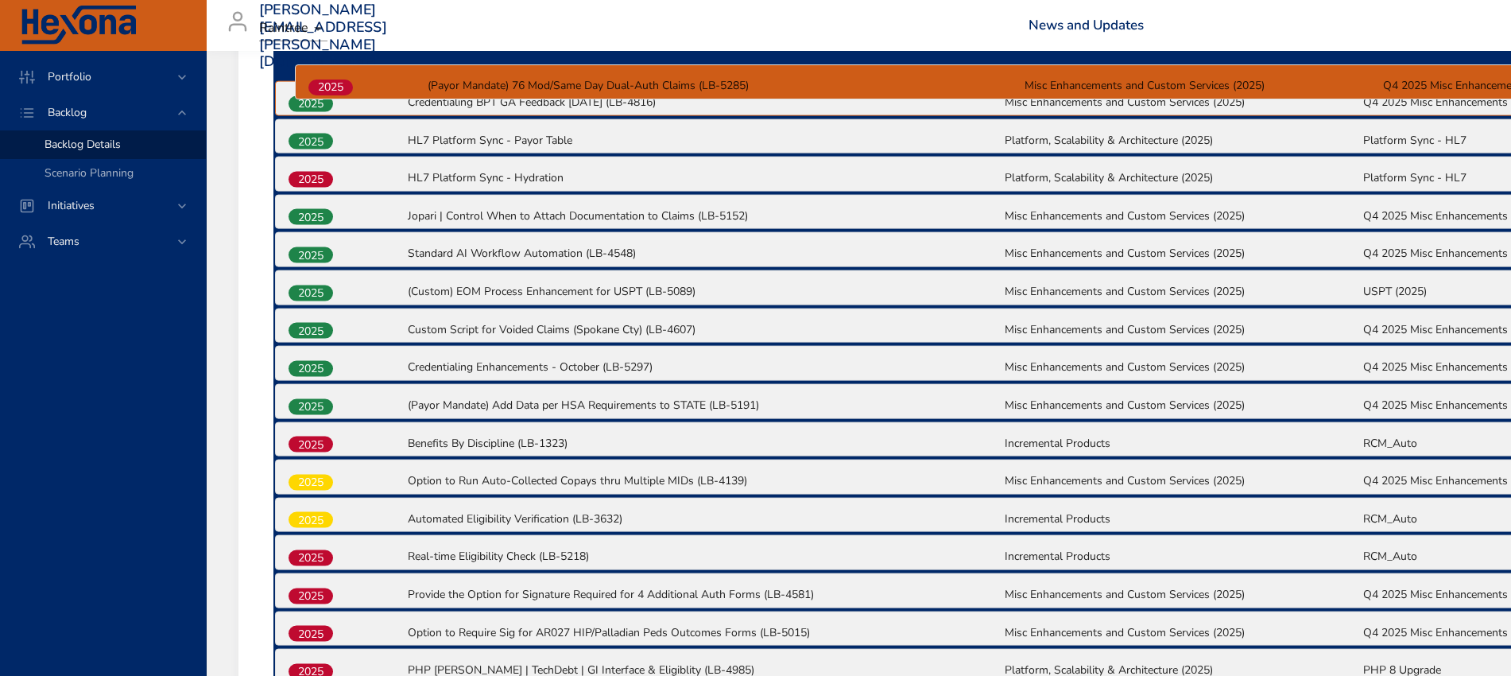
scroll to position [711, 0]
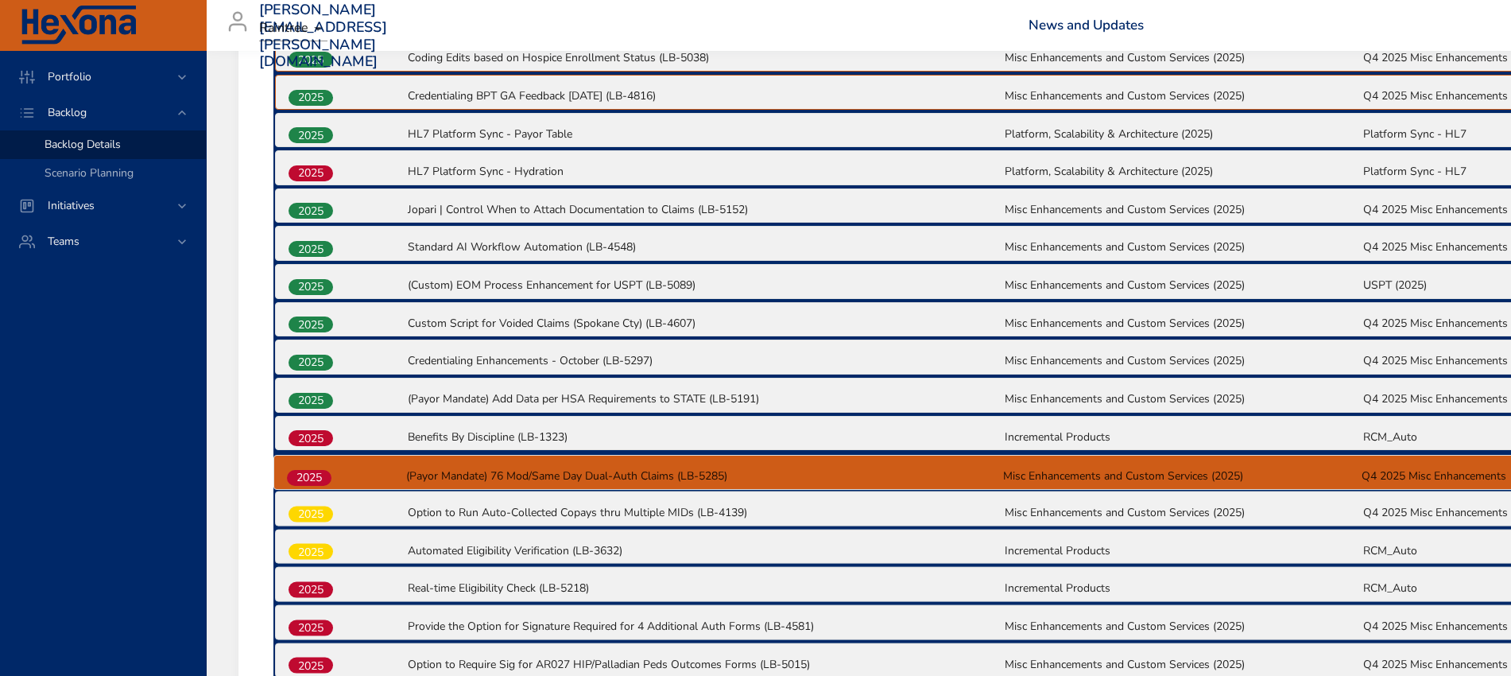
drag, startPoint x: 313, startPoint y: 513, endPoint x: 312, endPoint y: 475, distance: 39.0
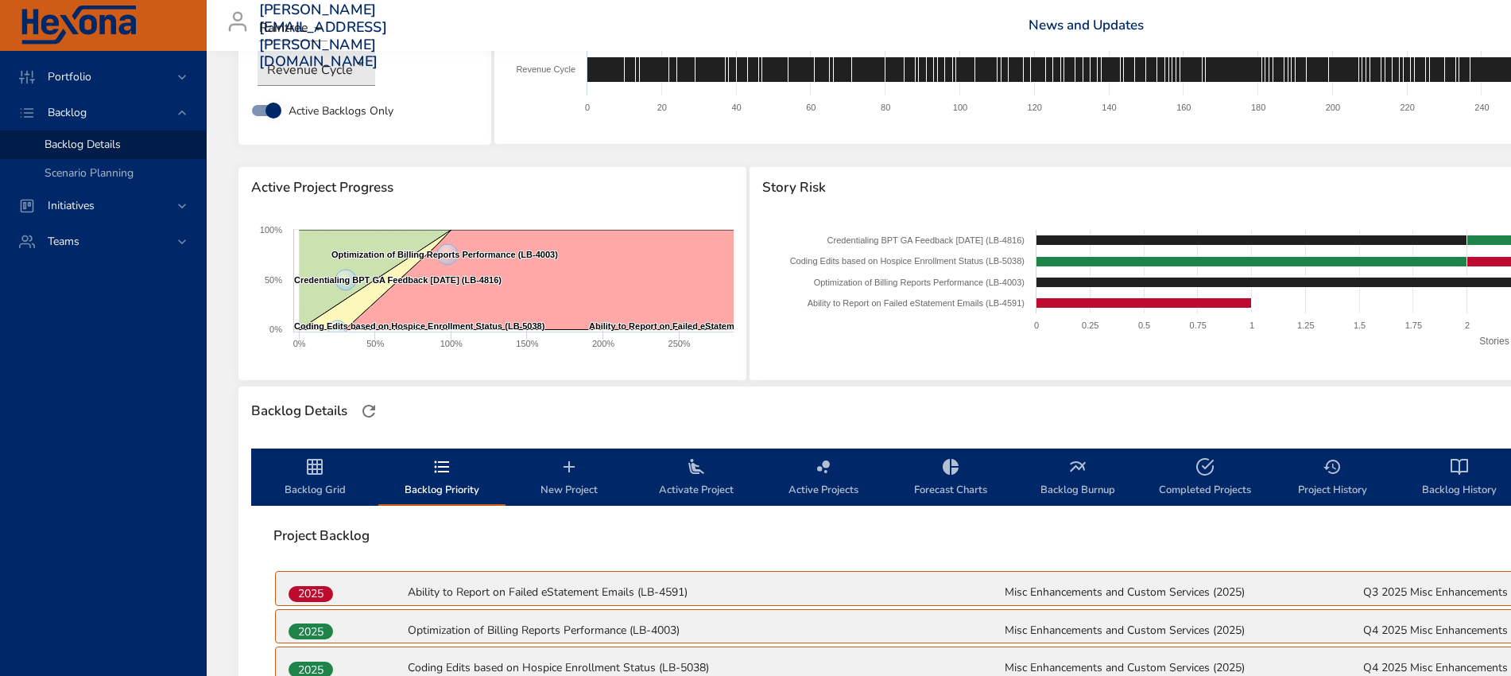
scroll to position [298, 0]
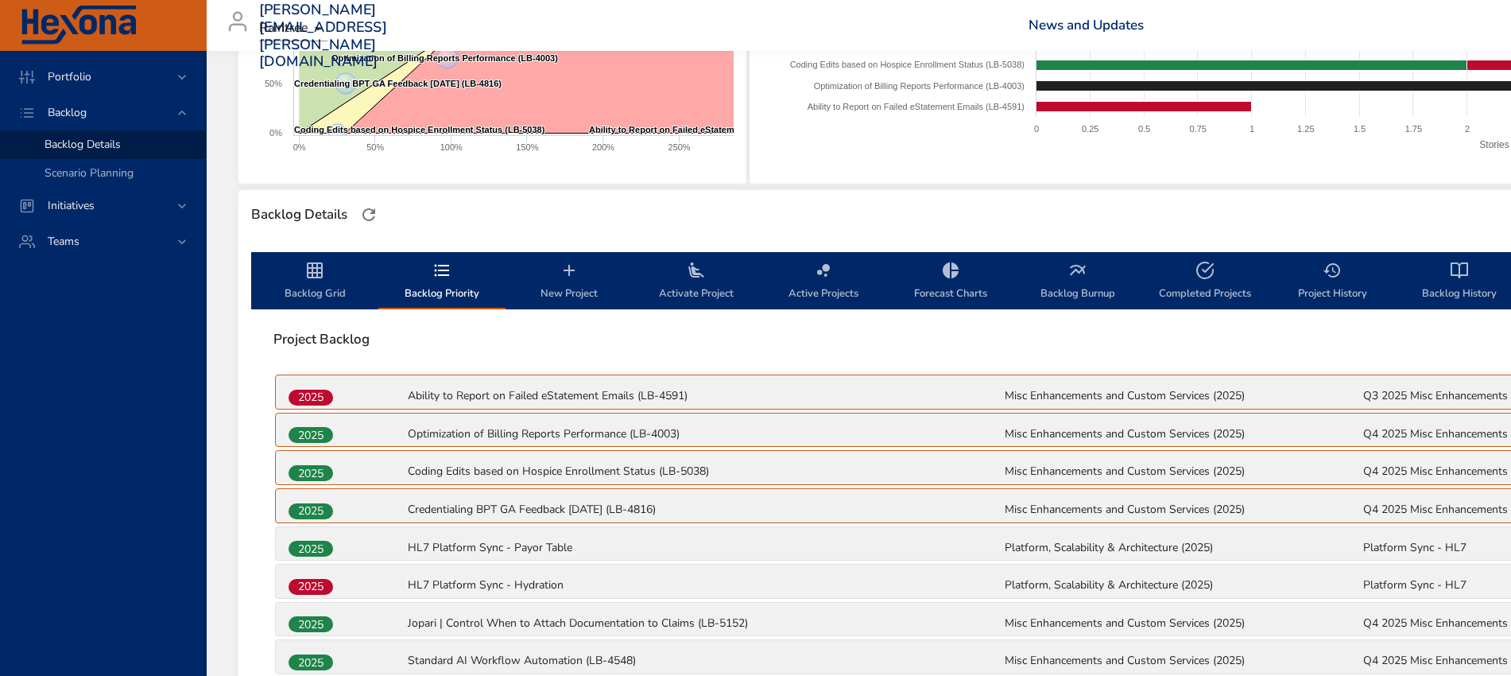
click at [321, 284] on span "Backlog Grid" at bounding box center [315, 282] width 108 height 42
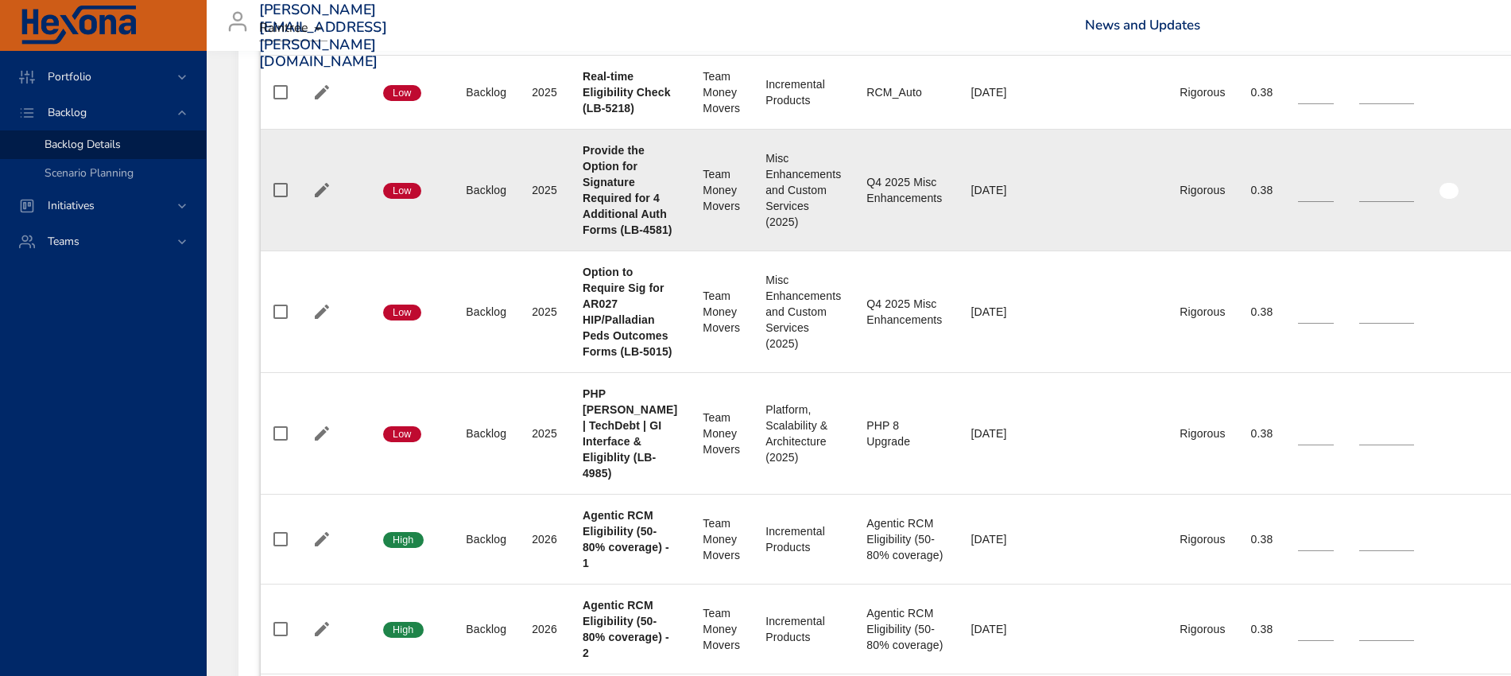
scroll to position [2385, 0]
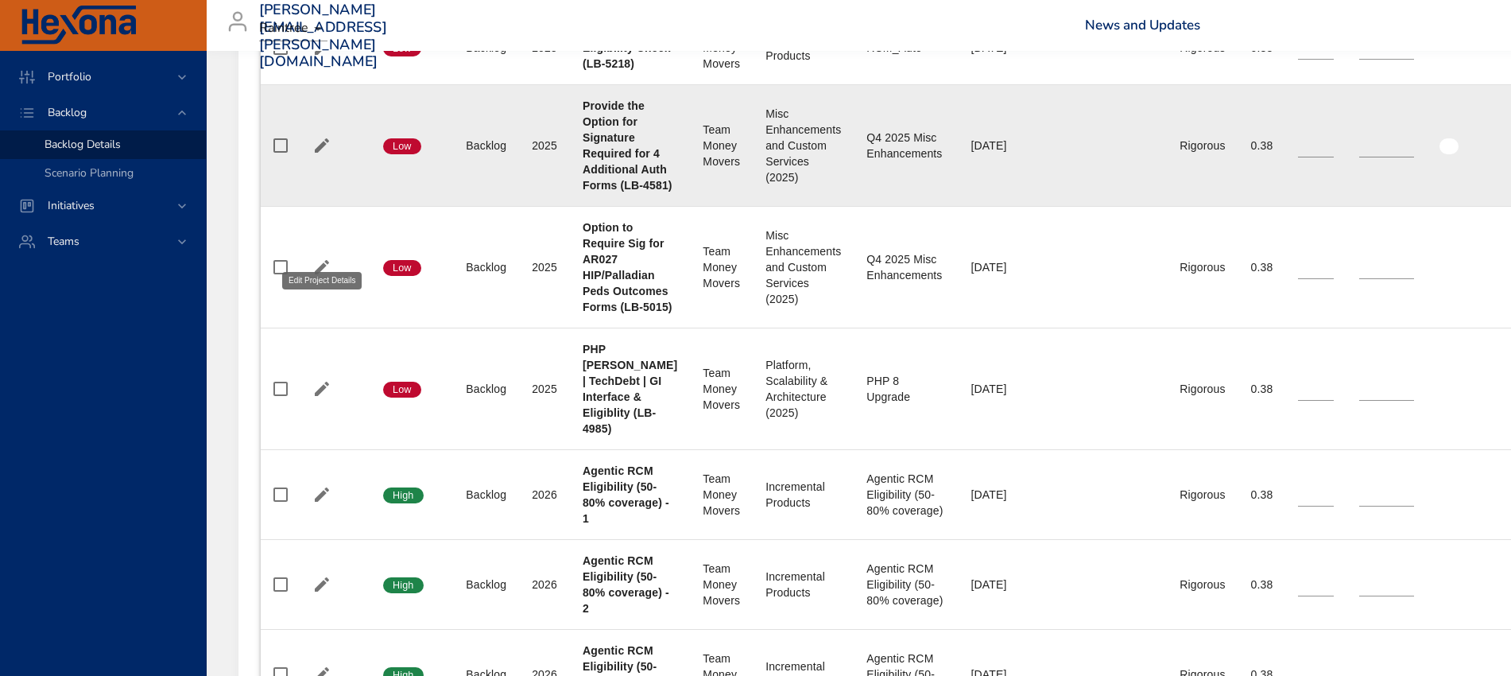
click at [319, 155] on icon "button" at bounding box center [321, 145] width 19 height 19
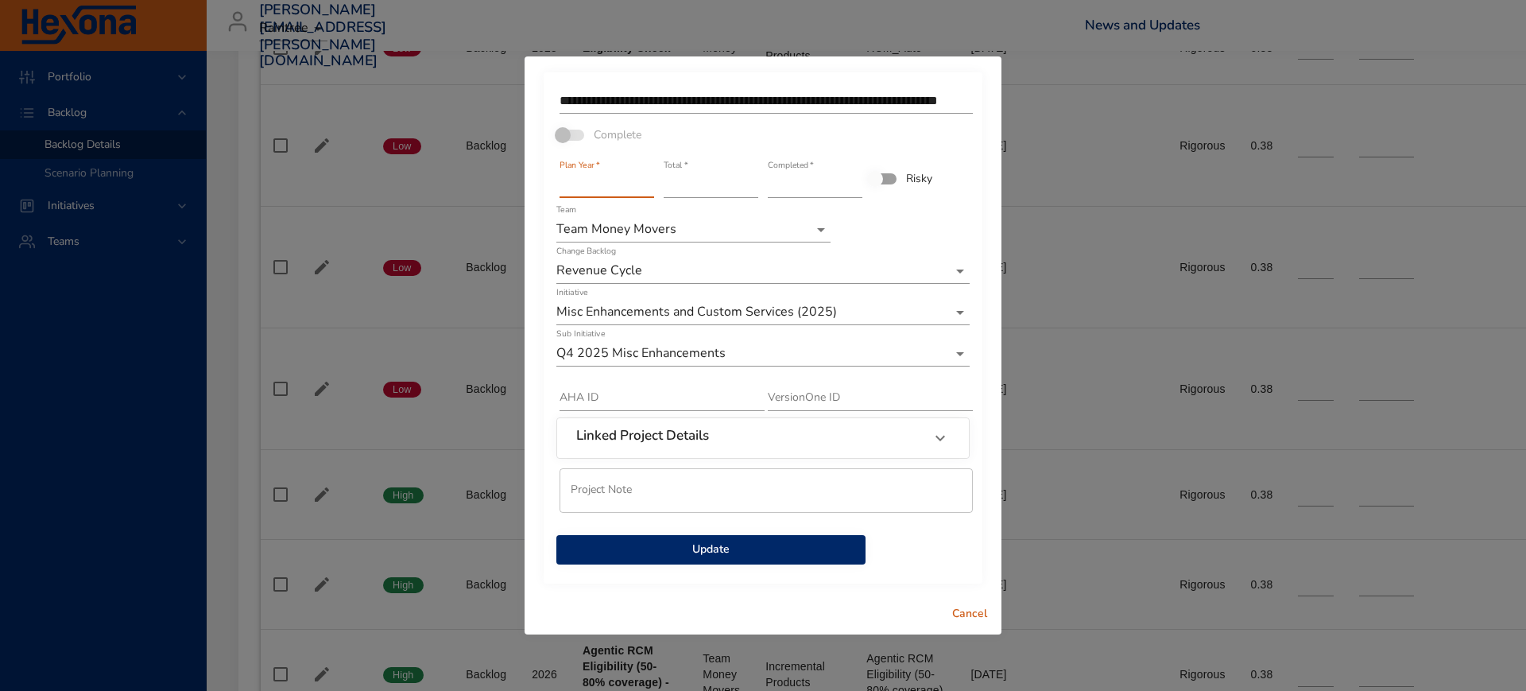
click at [645, 191] on input "****" at bounding box center [607, 184] width 95 height 25
click at [645, 179] on input "****" at bounding box center [607, 184] width 95 height 25
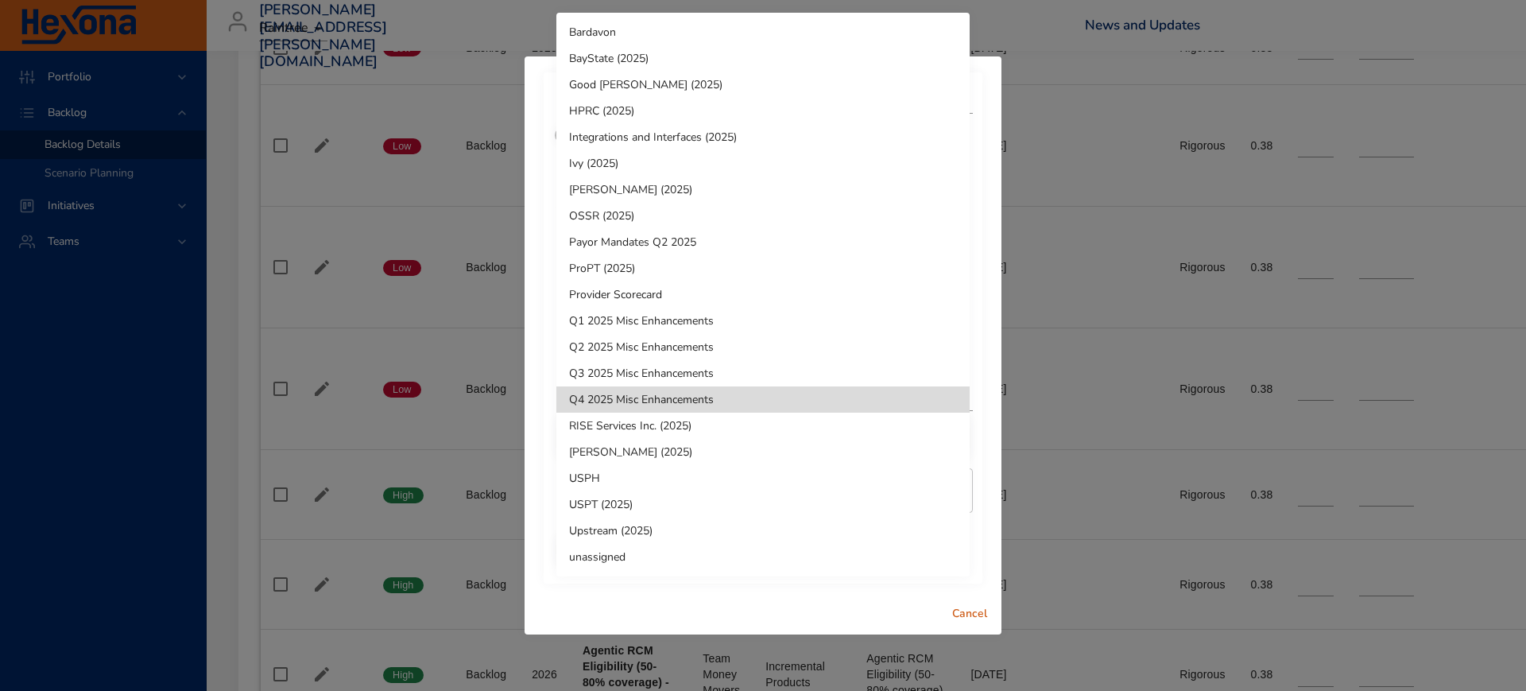
click at [974, 610] on div at bounding box center [763, 345] width 1526 height 691
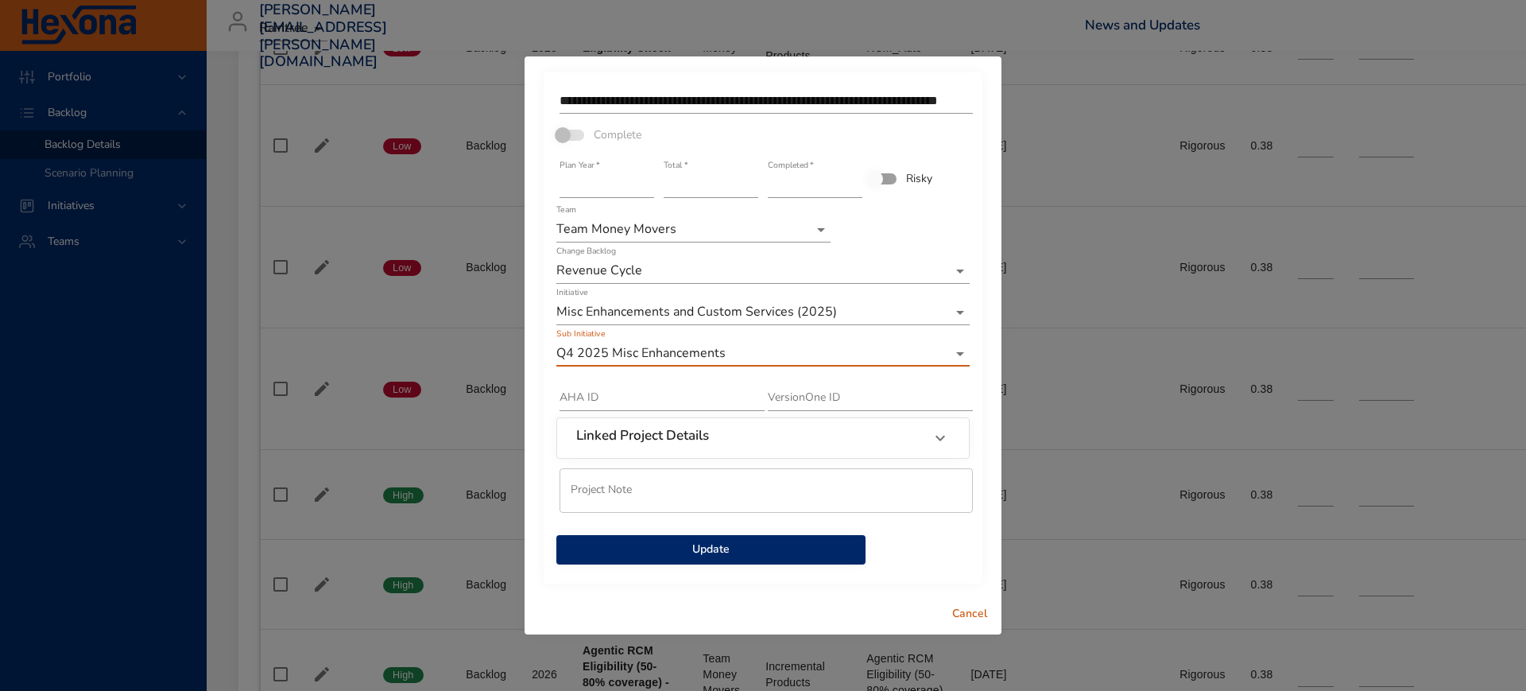
click at [646, 181] on input "****" at bounding box center [607, 184] width 95 height 25
click at [647, 187] on input "****" at bounding box center [607, 184] width 95 height 25
type input "****"
click at [647, 187] on input "****" at bounding box center [607, 184] width 95 height 25
click at [959, 620] on span "Cancel" at bounding box center [970, 614] width 38 height 20
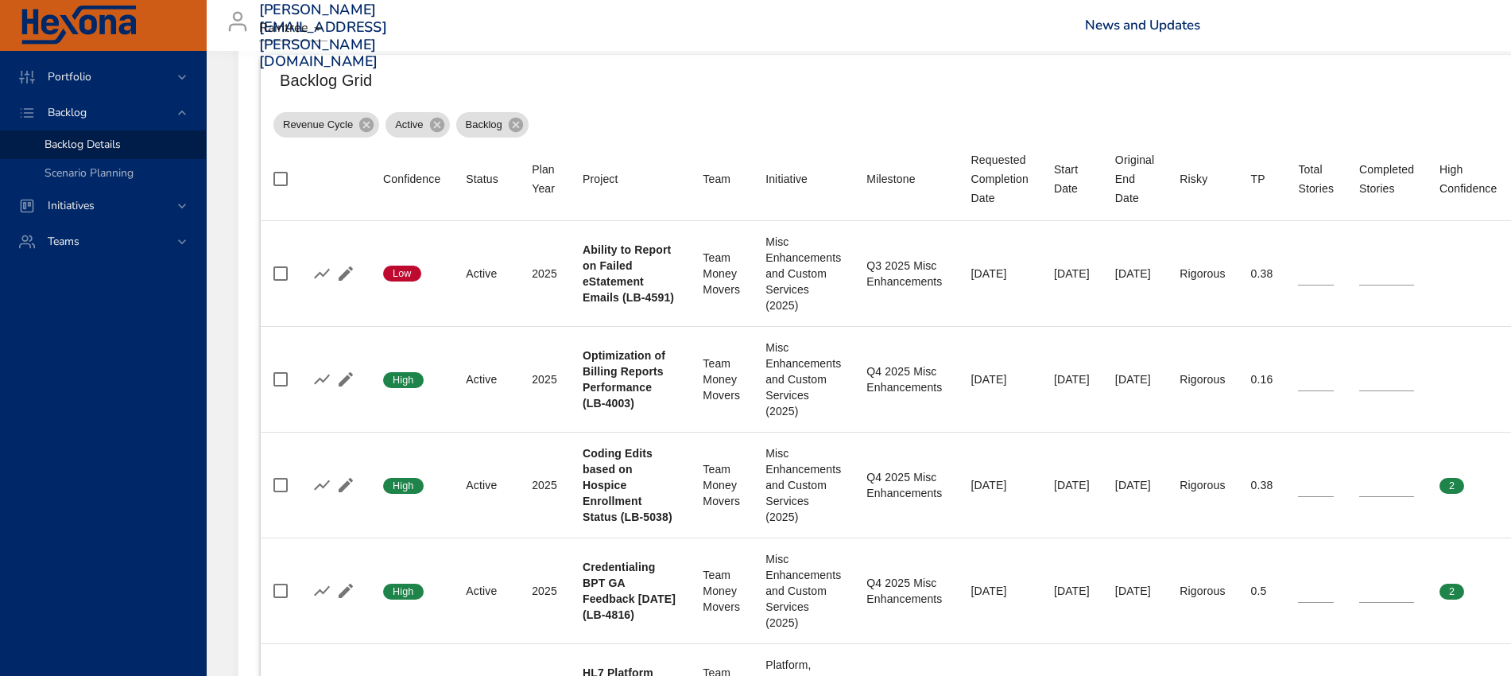
scroll to position [596, 0]
